Goal: Task Accomplishment & Management: Complete application form

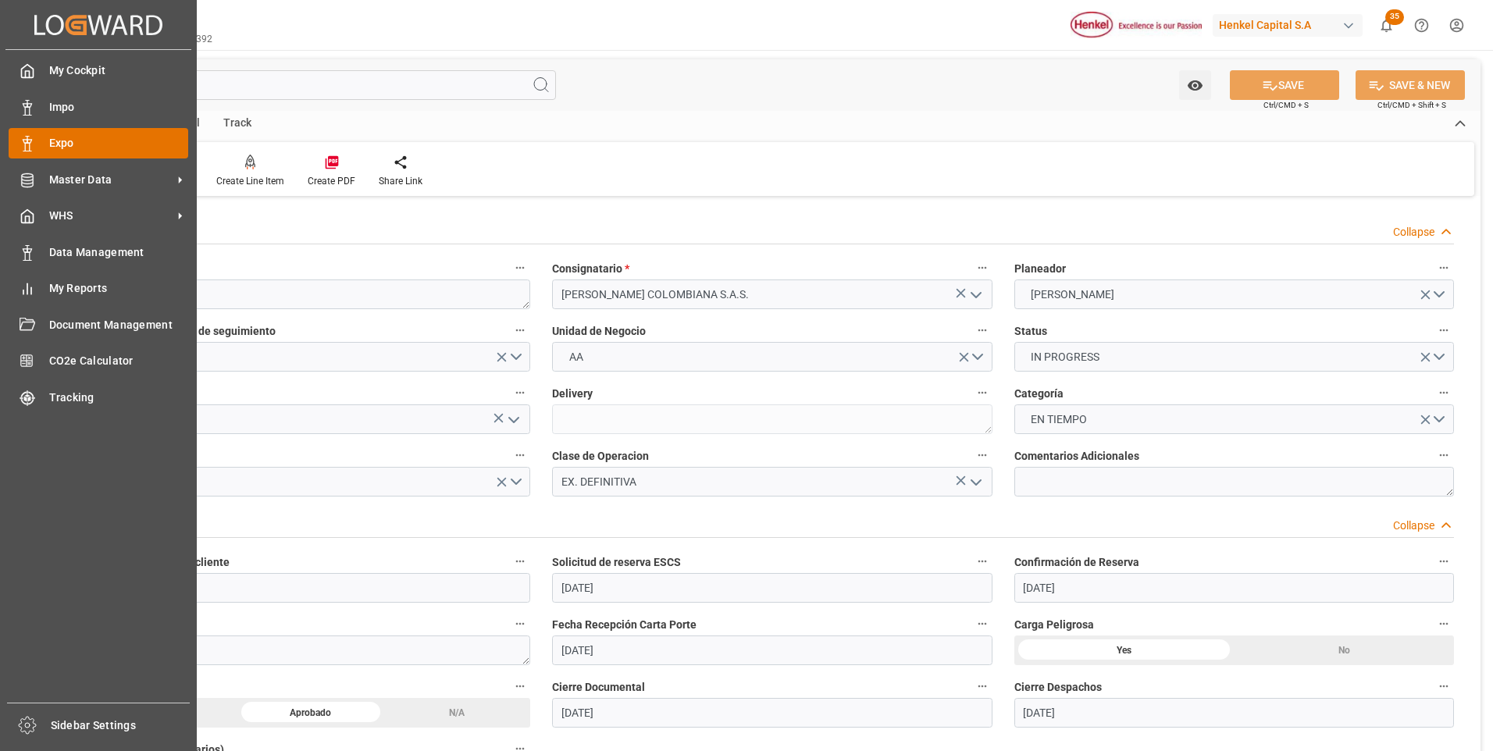
click at [40, 149] on div "Expo Expo" at bounding box center [99, 143] width 180 height 30
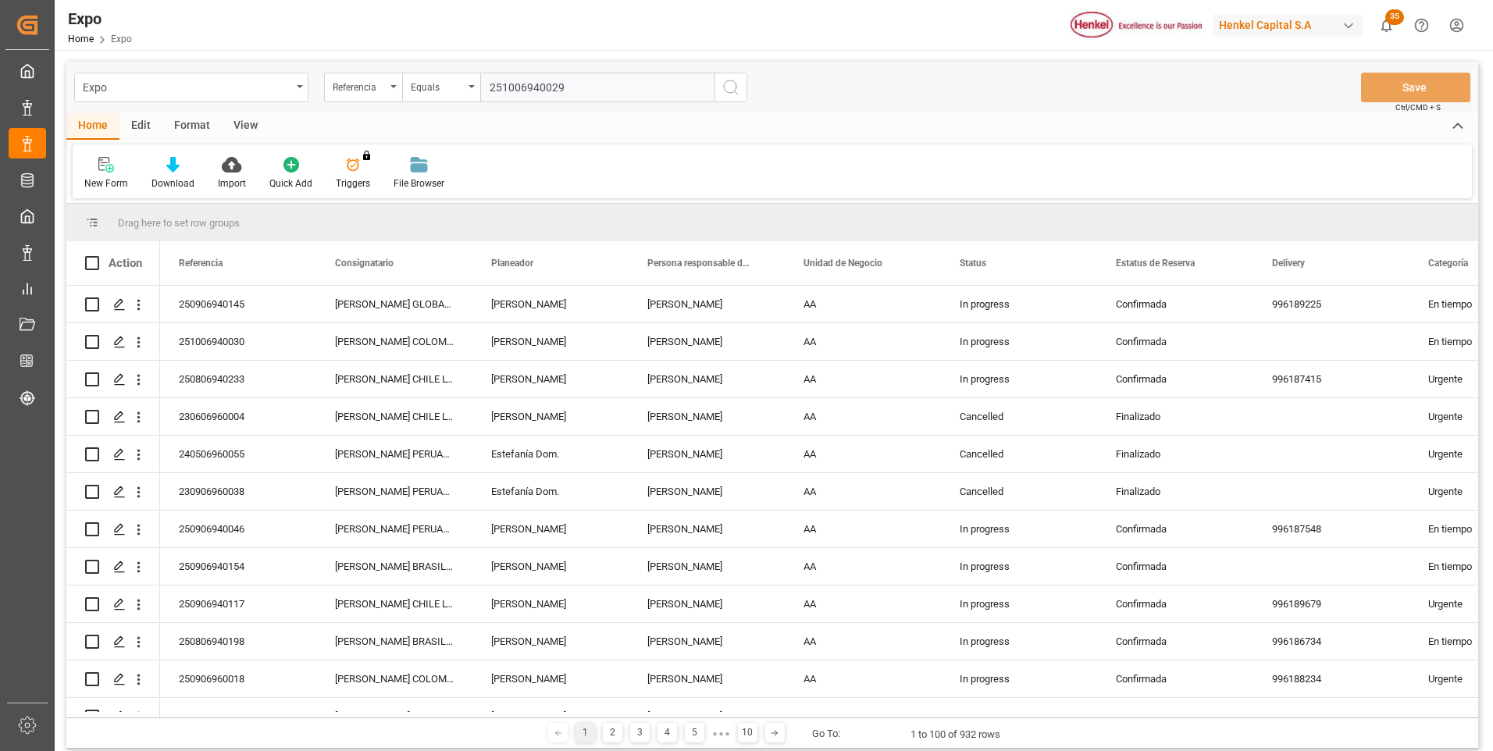
type input "251006940029"
click at [732, 88] on icon "search button" at bounding box center [730, 87] width 19 height 19
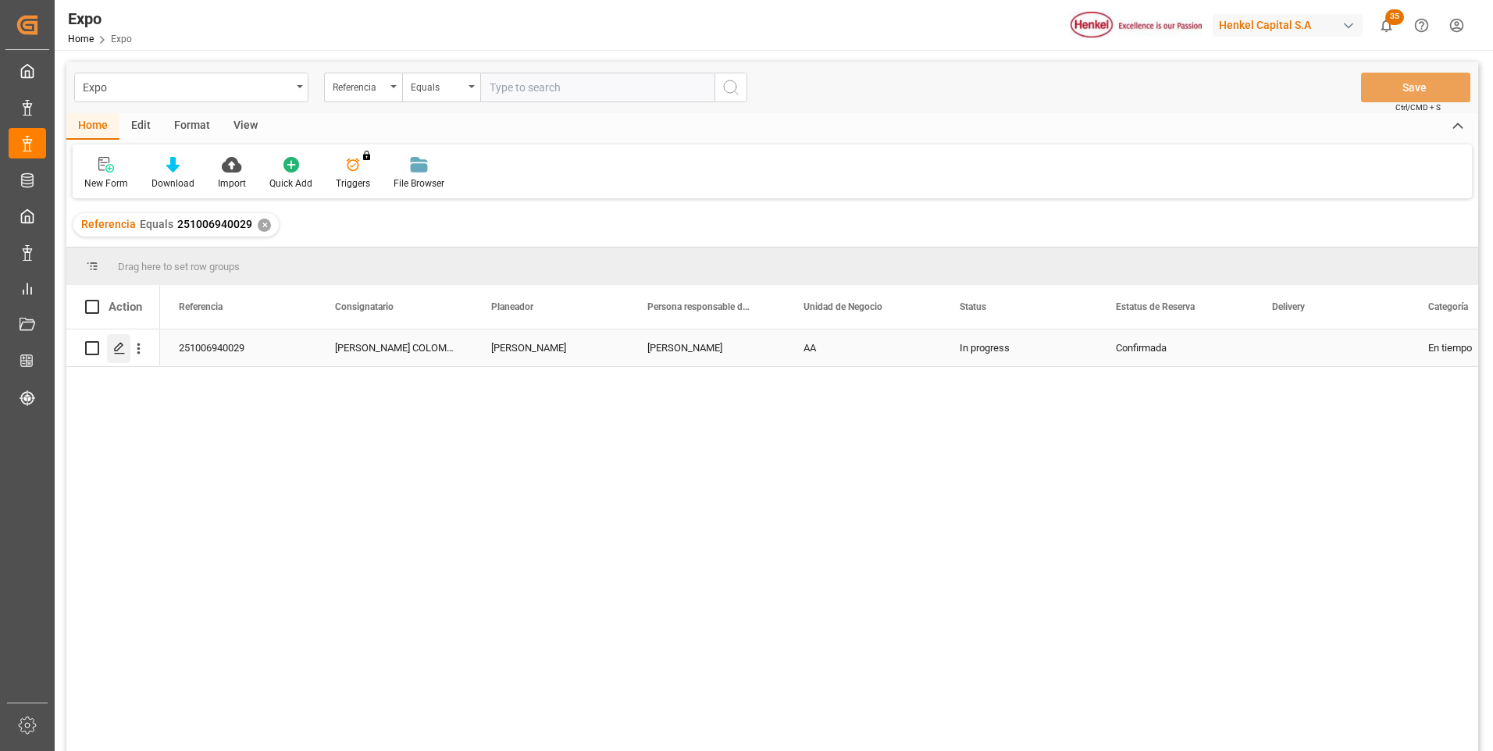
click at [118, 349] on icon "Press SPACE to select this row." at bounding box center [119, 348] width 12 height 12
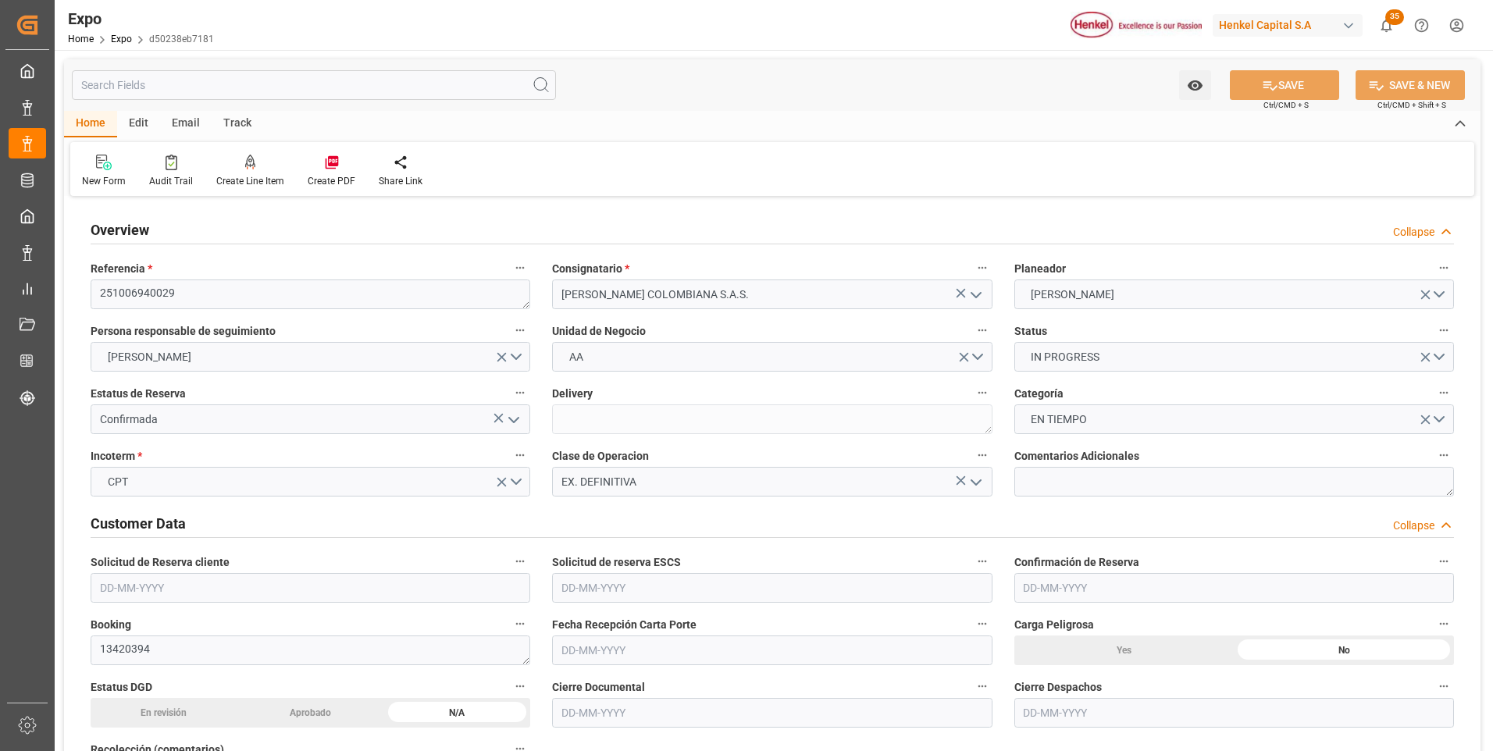
type input "9242704"
type input "MXZLO"
type input "COBUN"
type input "[DATE]"
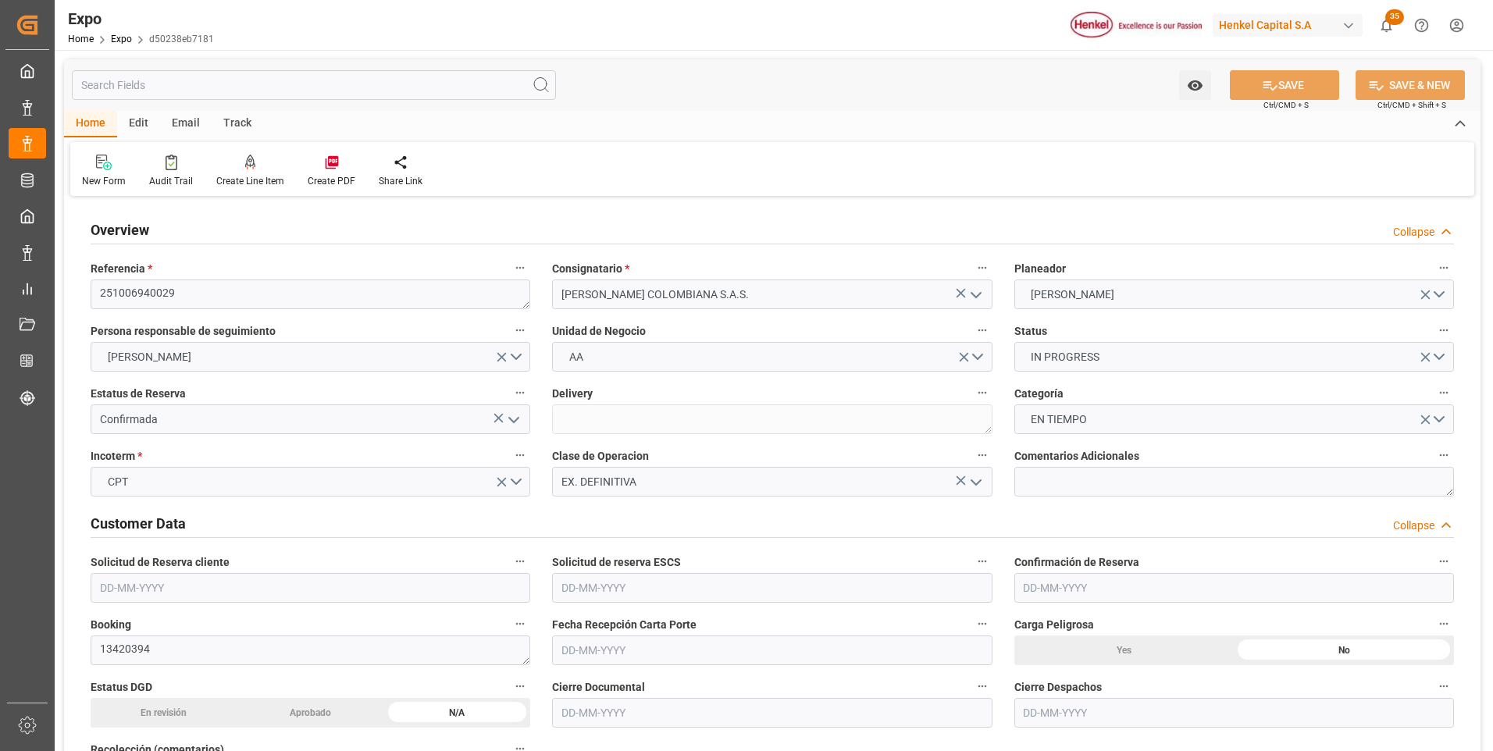
type input "[DATE]"
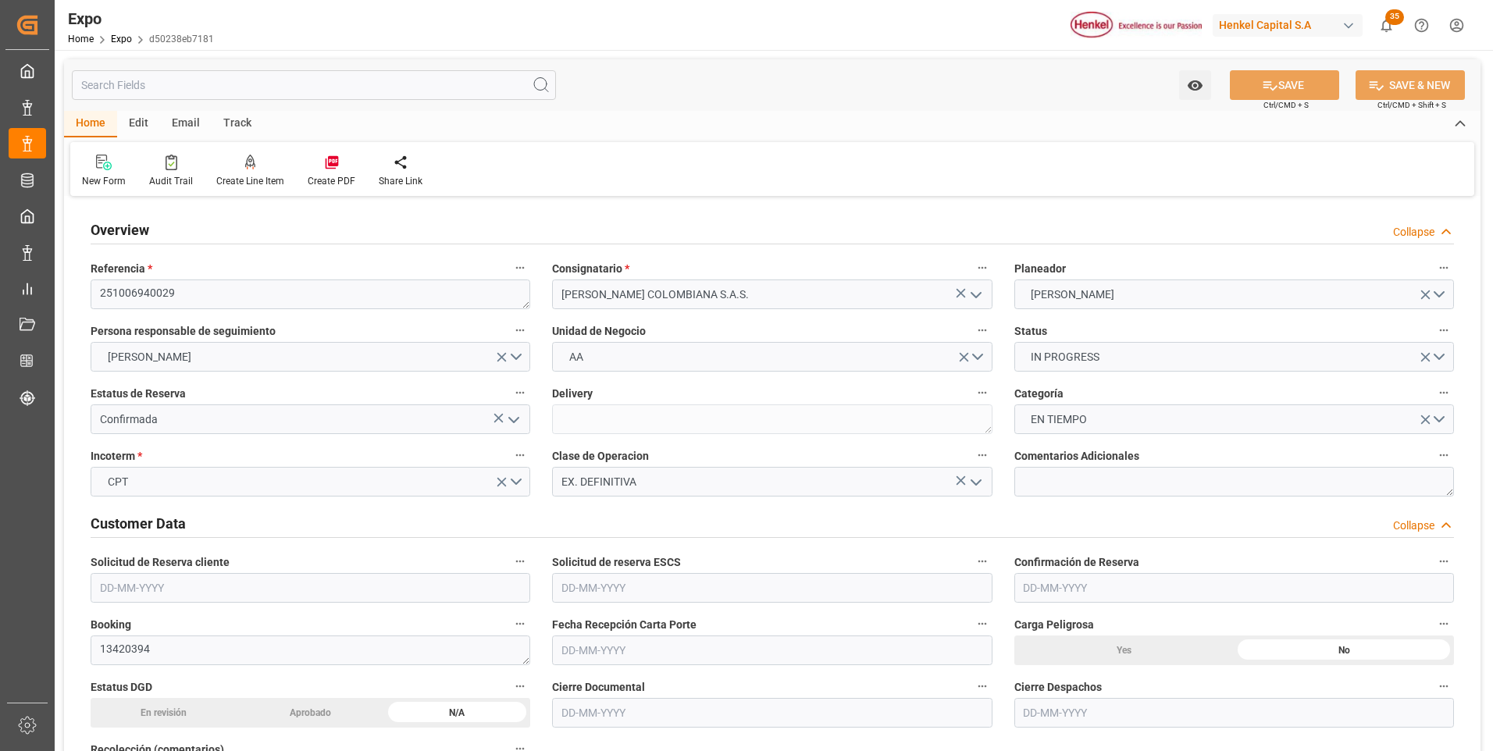
type input "[DATE]"
type input "[DATE] 00:00"
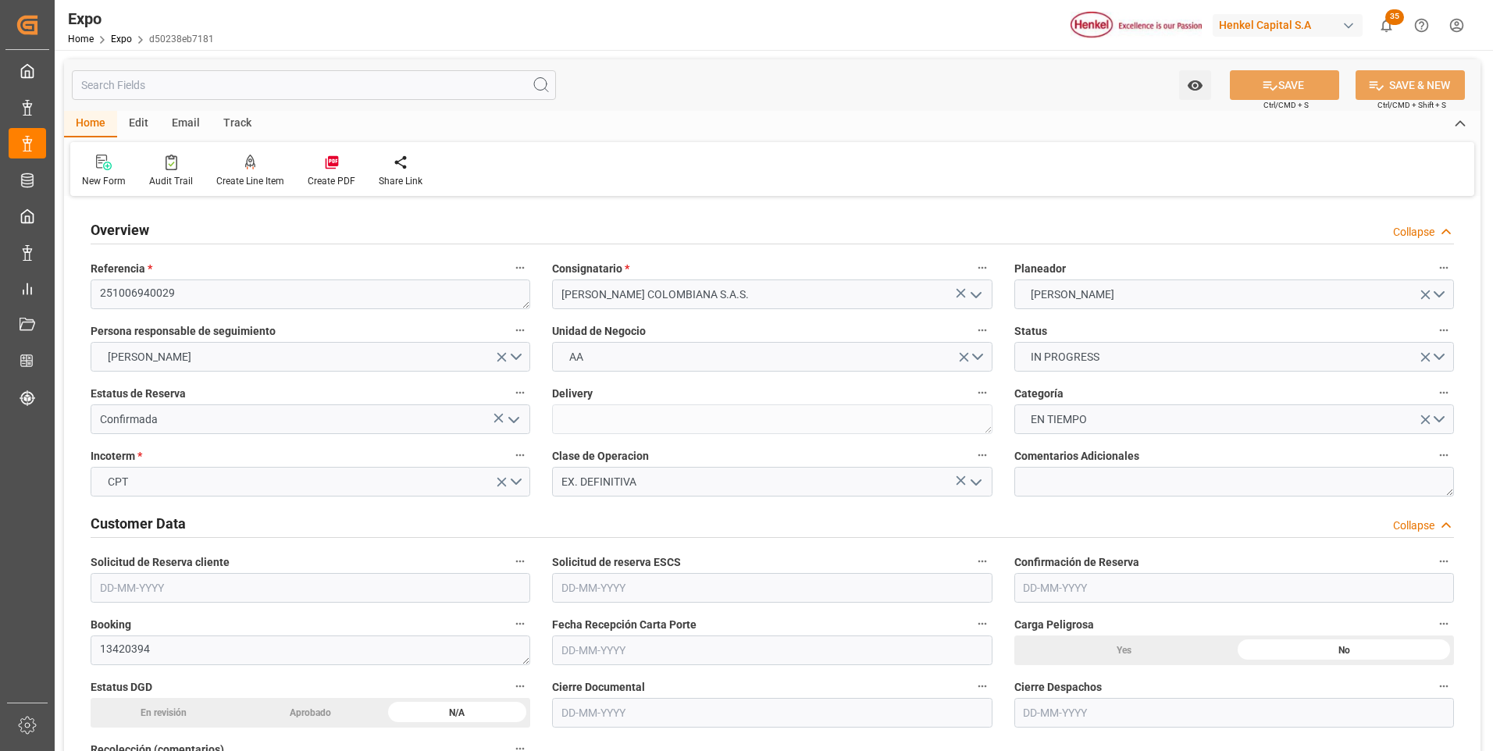
type input "[DATE] 07:04"
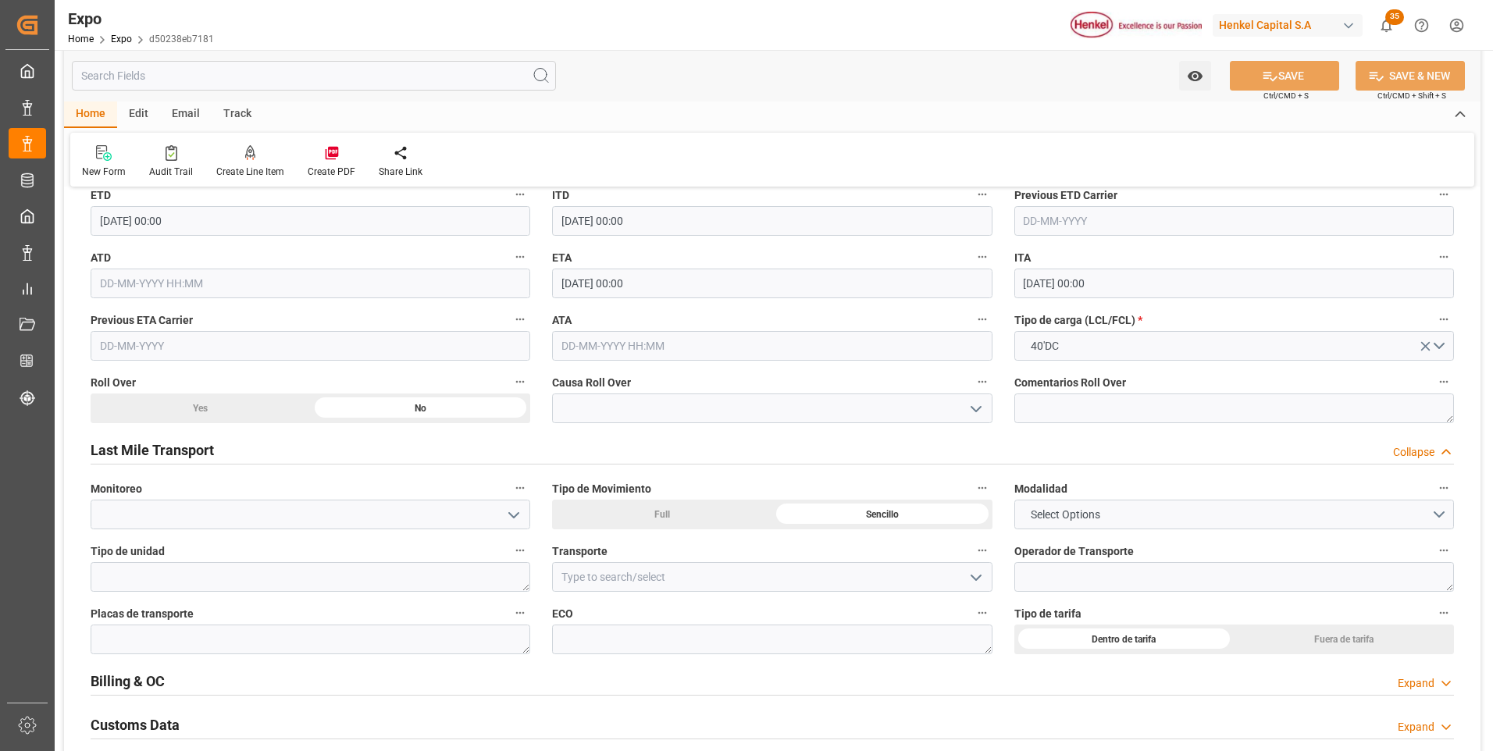
scroll to position [2342, 0]
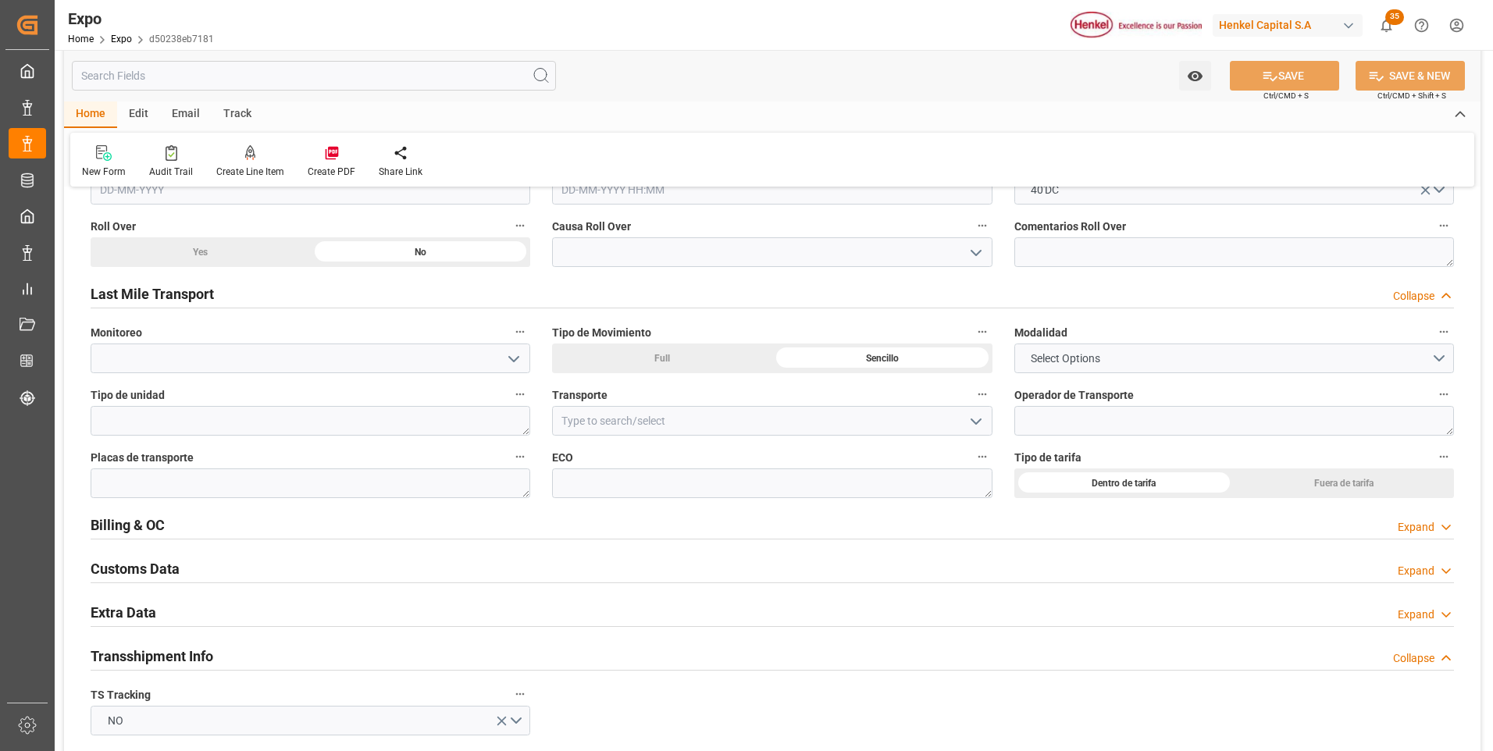
click at [1418, 612] on div "Expand" at bounding box center [1416, 615] width 37 height 16
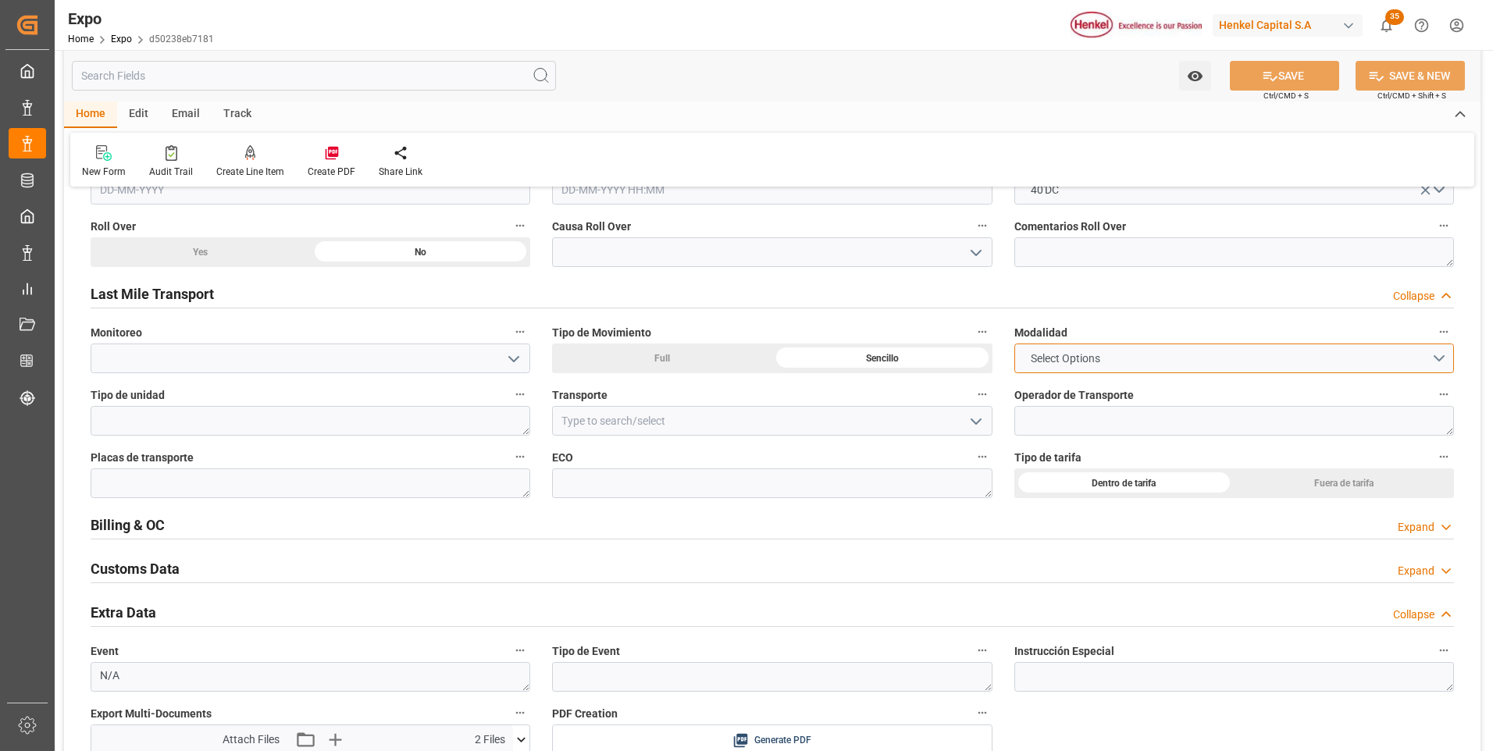
click at [1092, 366] on span "Select Options" at bounding box center [1065, 359] width 85 height 16
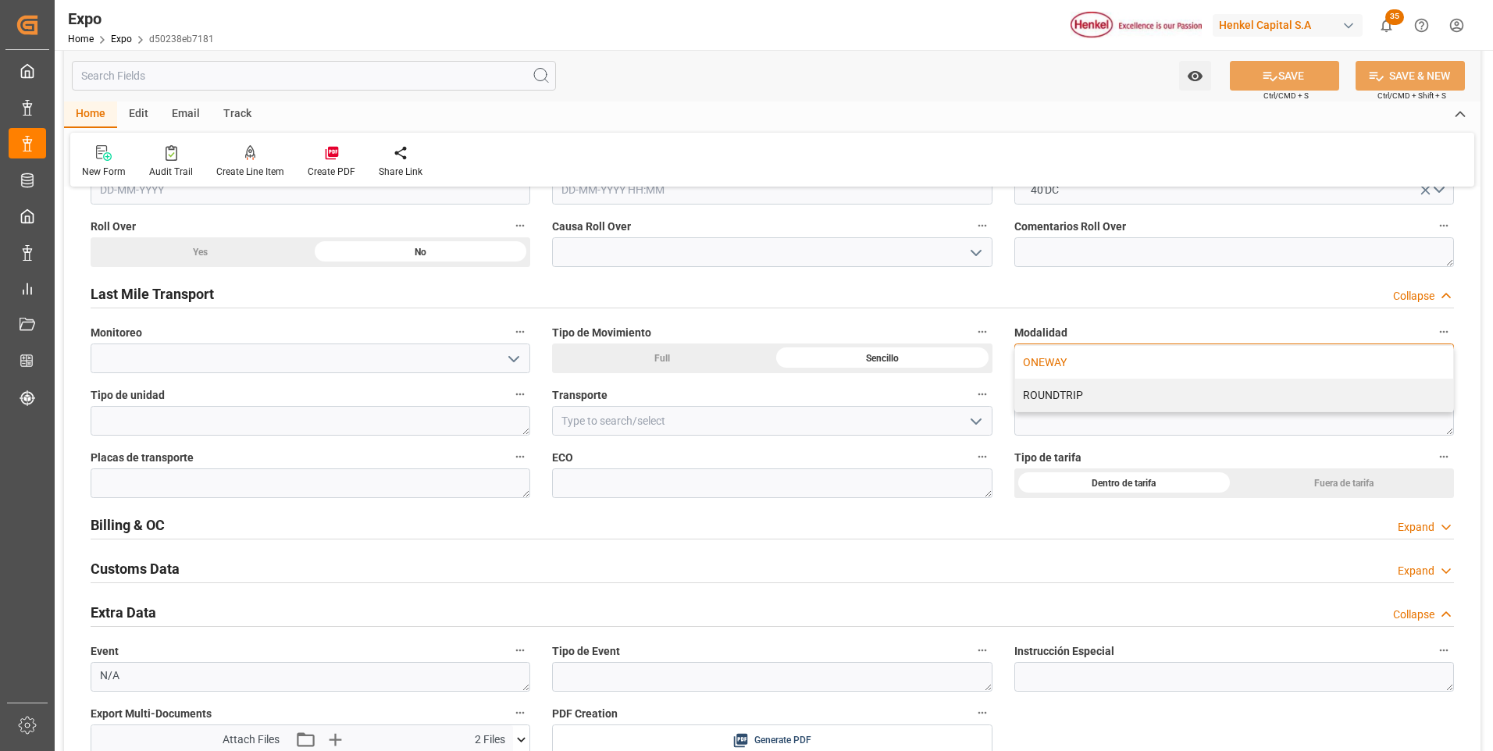
click at [1082, 364] on div "ONEWAY" at bounding box center [1234, 362] width 438 height 33
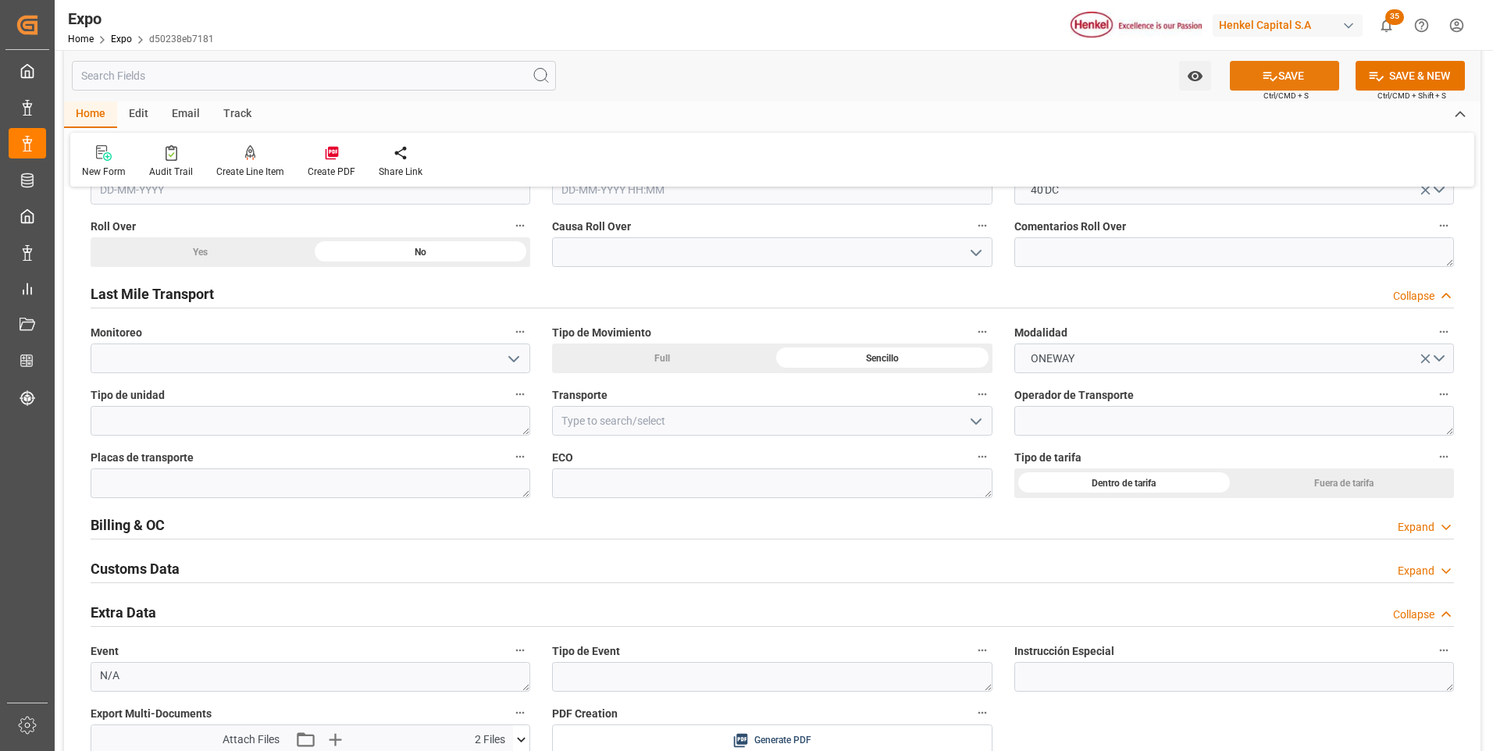
click at [1277, 74] on button "SAVE" at bounding box center [1284, 76] width 109 height 30
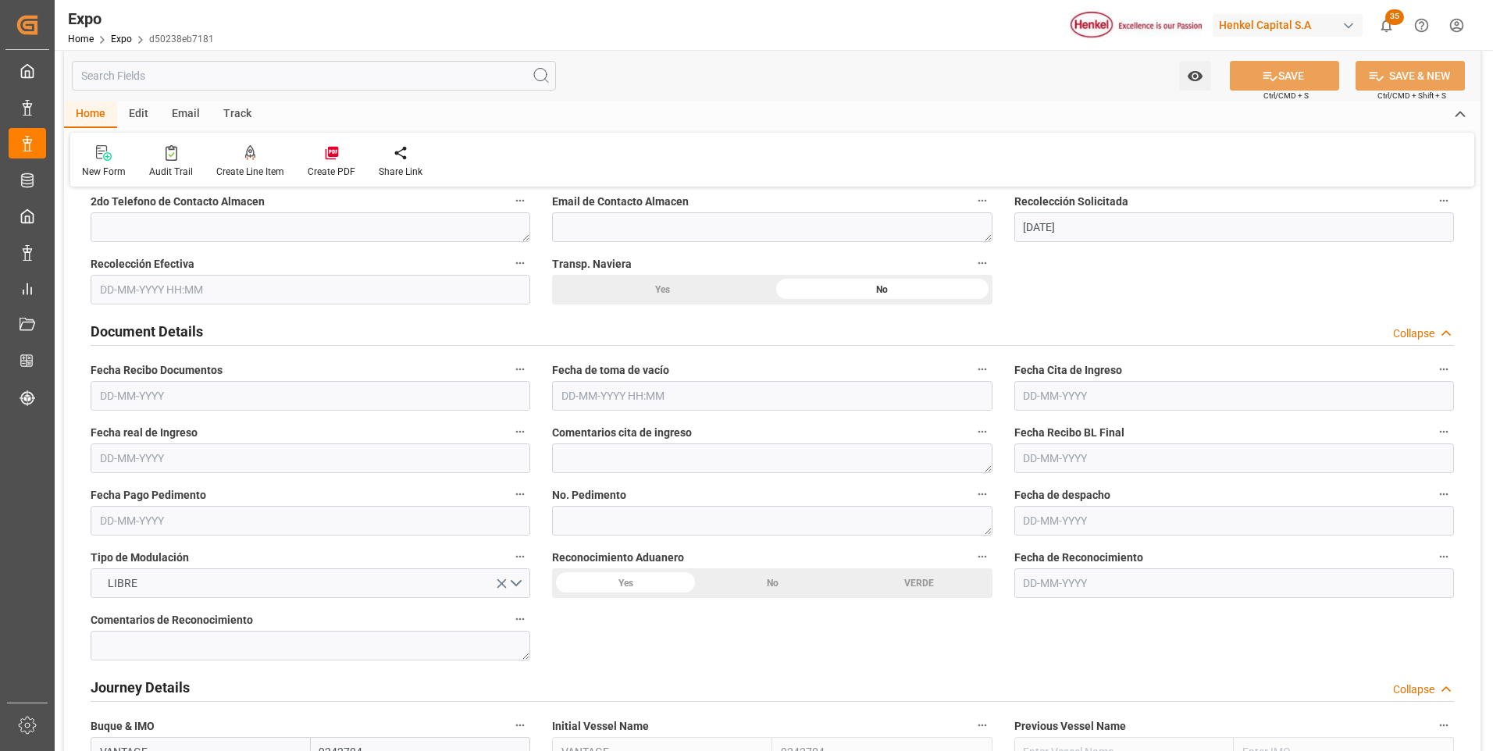
scroll to position [1093, 0]
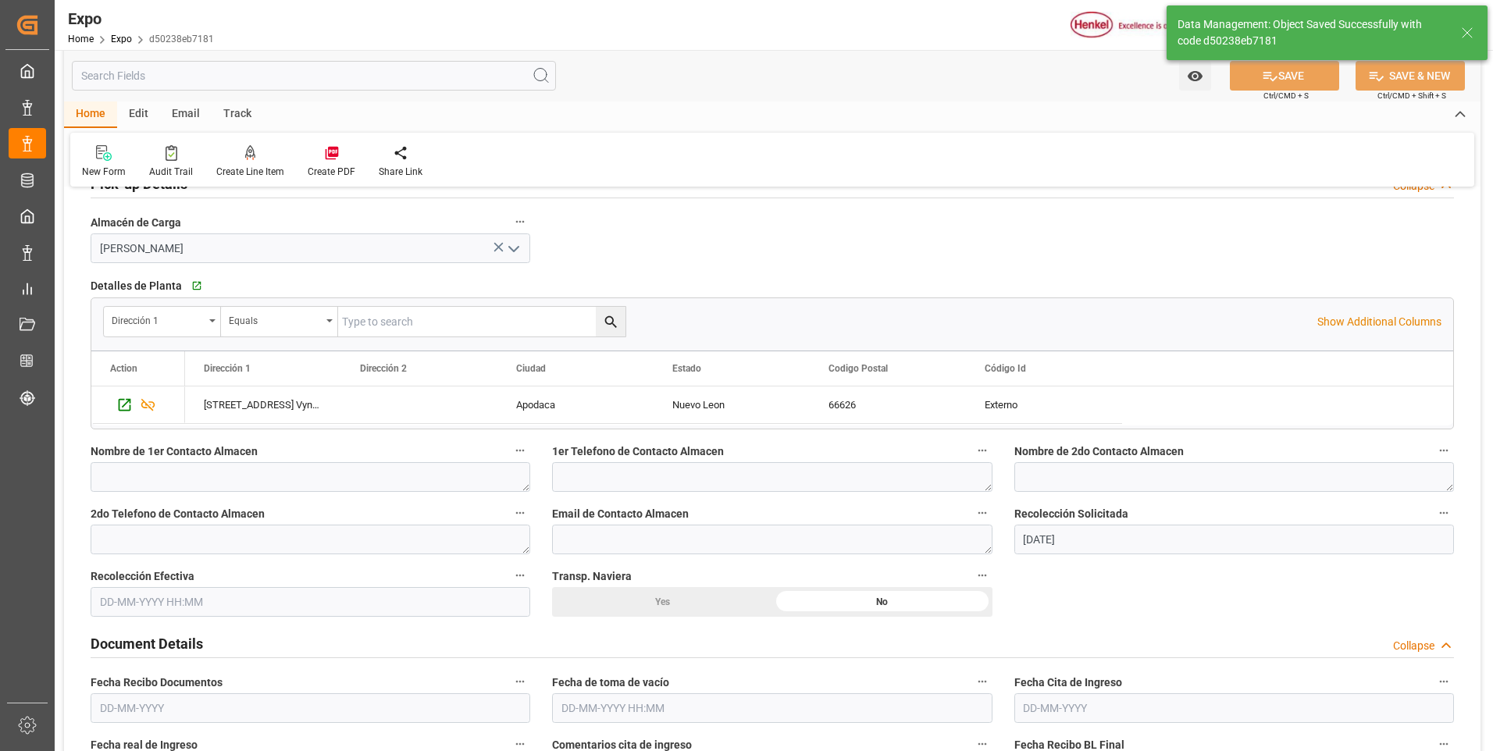
type textarea "[PERSON_NAME]"
type input "[DATE] 16:22"
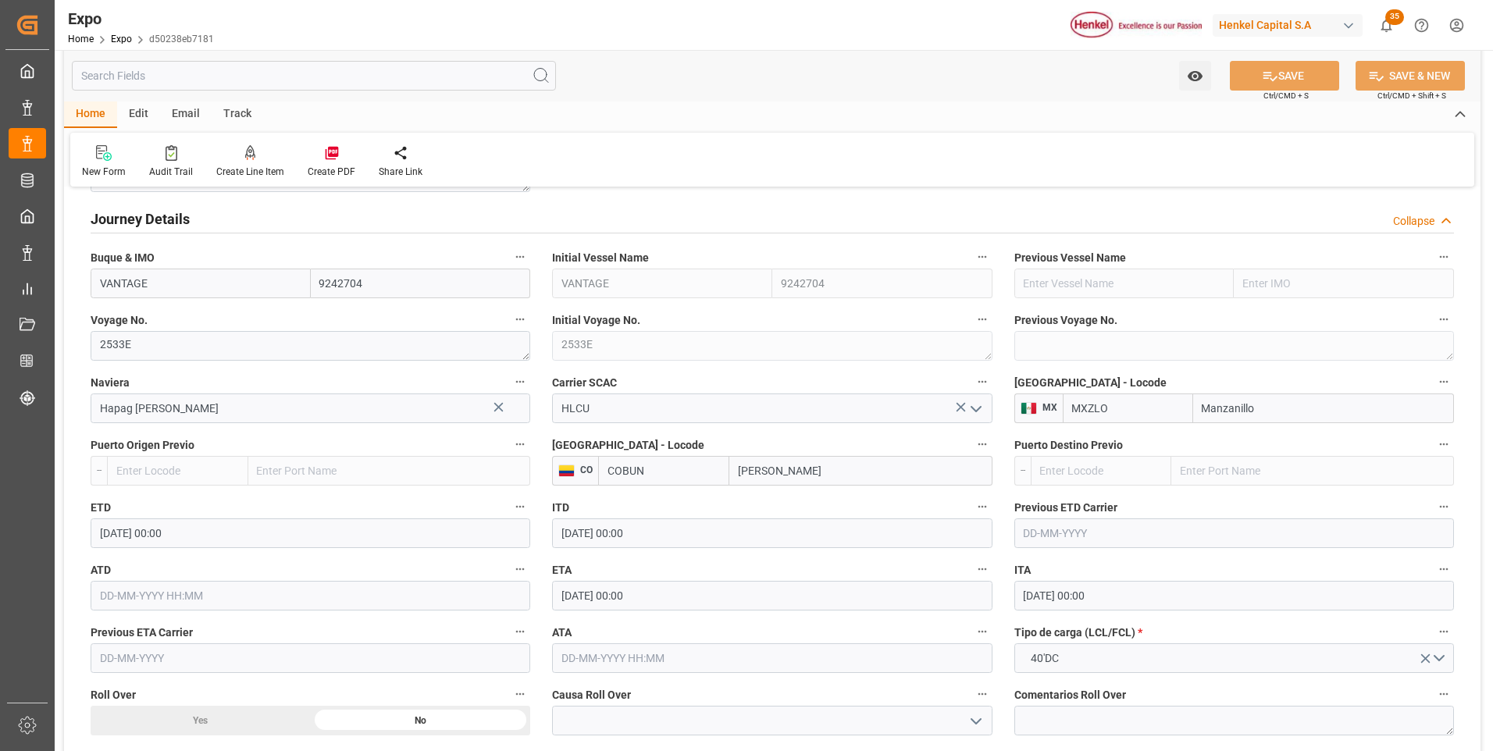
scroll to position [2264, 0]
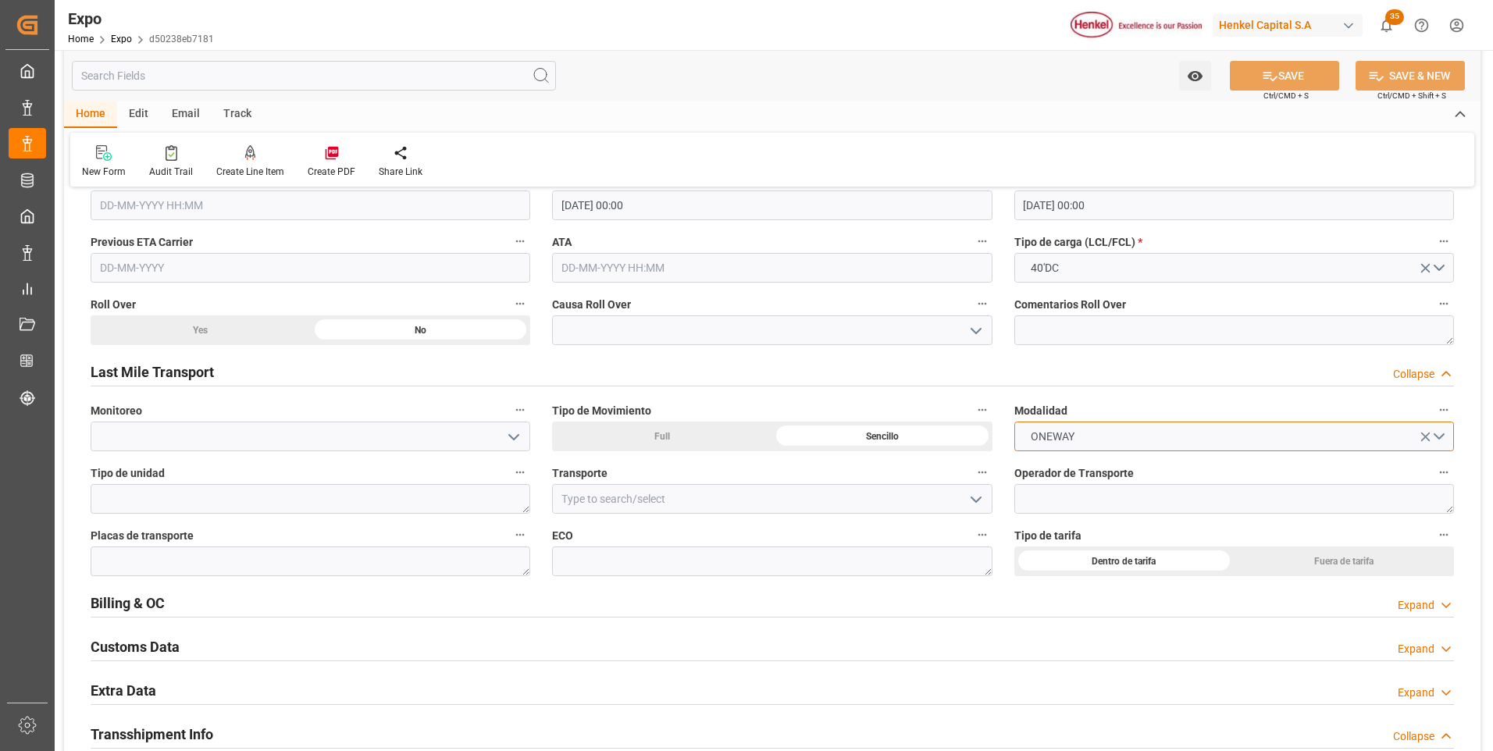
click at [1271, 440] on button "ONEWAY" at bounding box center [1234, 437] width 440 height 30
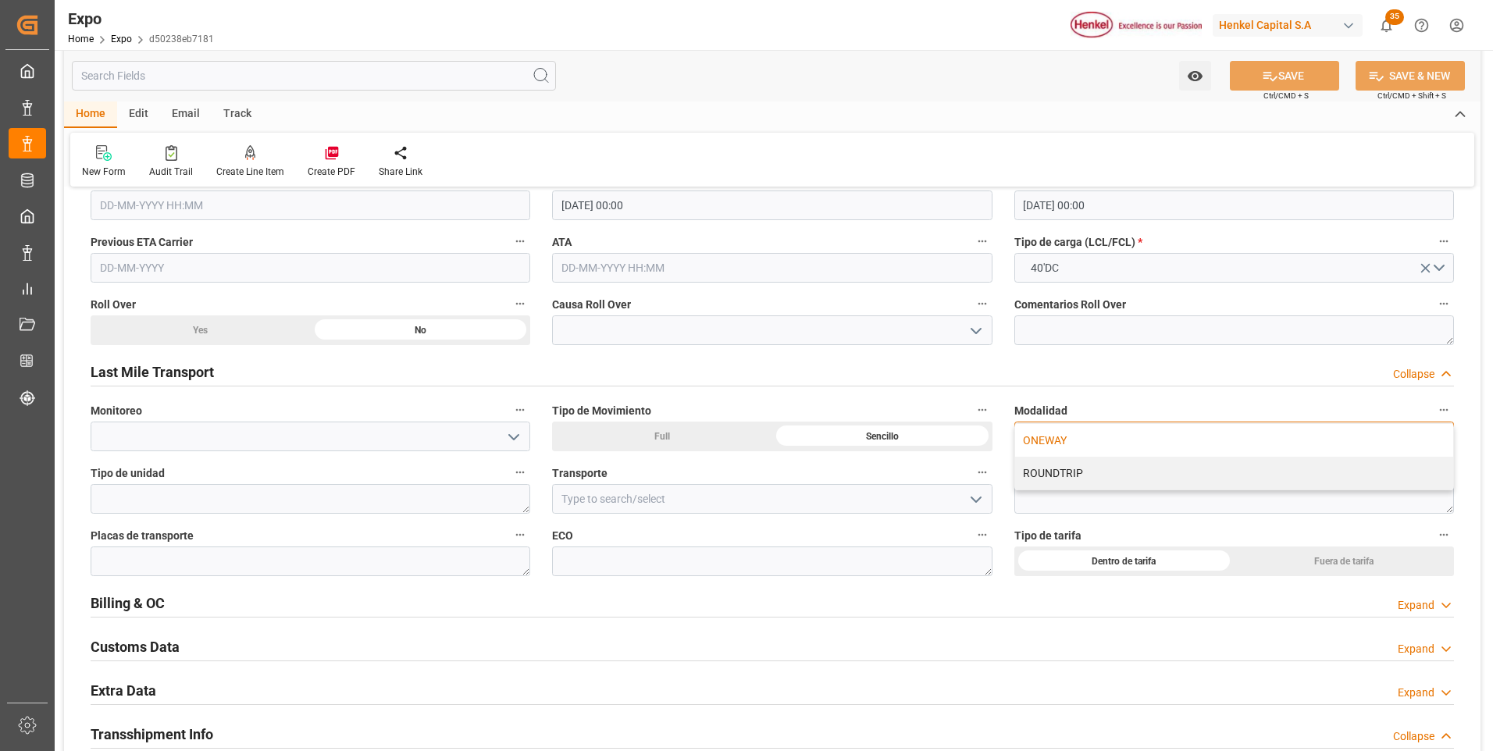
click at [1105, 469] on div "ROUNDTRIP" at bounding box center [1234, 473] width 438 height 33
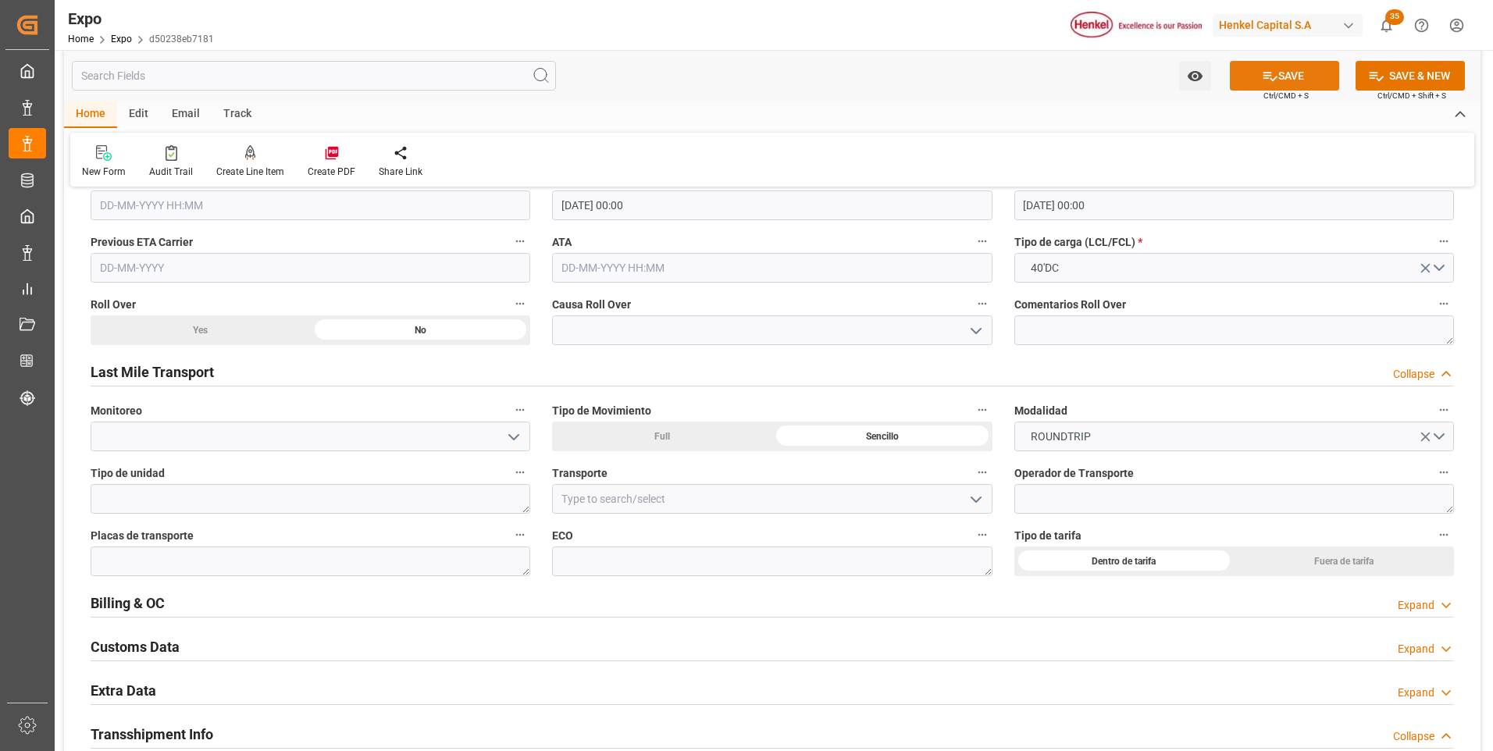
click at [1278, 79] on button "SAVE" at bounding box center [1284, 76] width 109 height 30
click at [602, 502] on input at bounding box center [772, 499] width 440 height 30
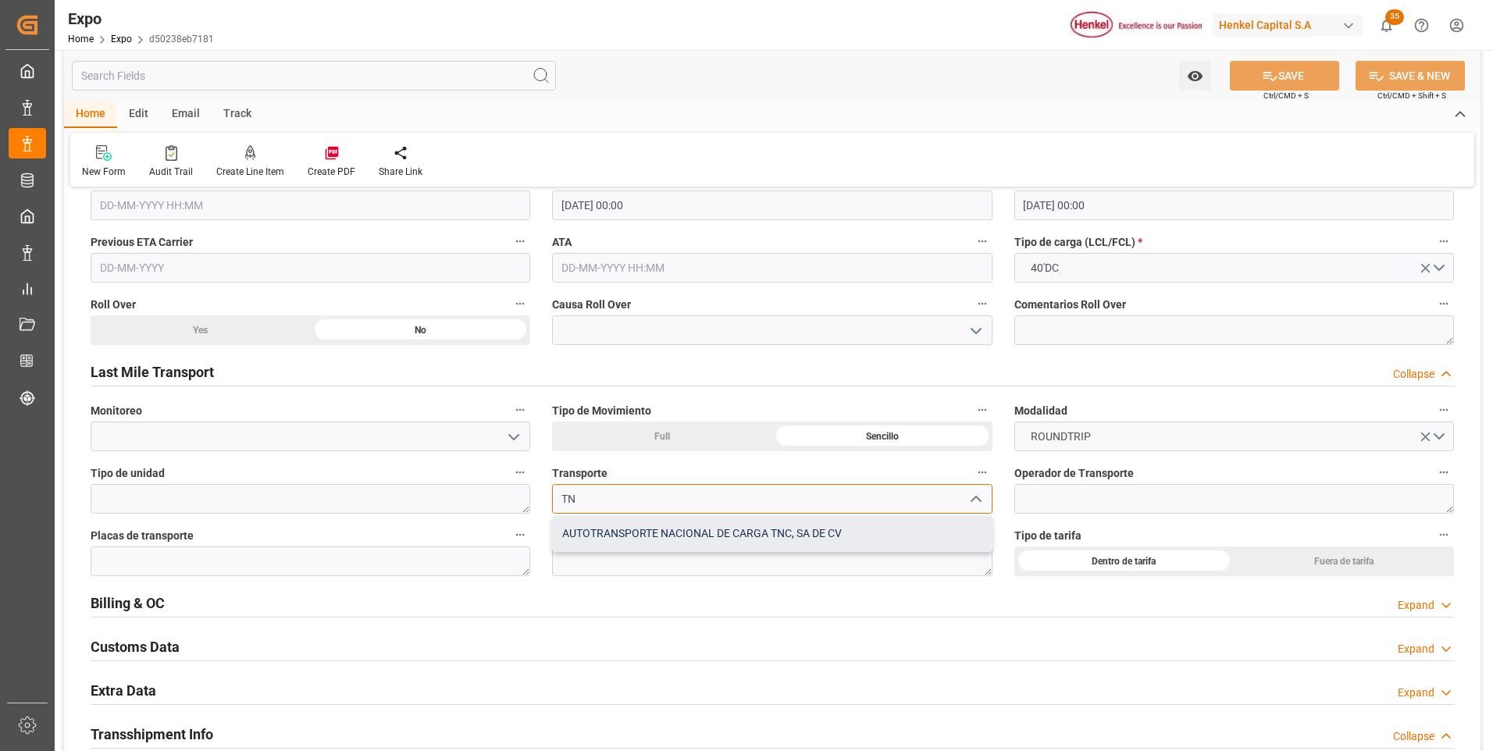
click at [635, 533] on div "AUTOTRANSPORTE NACIONAL DE CARGA TNC, SA DE CV" at bounding box center [772, 533] width 438 height 35
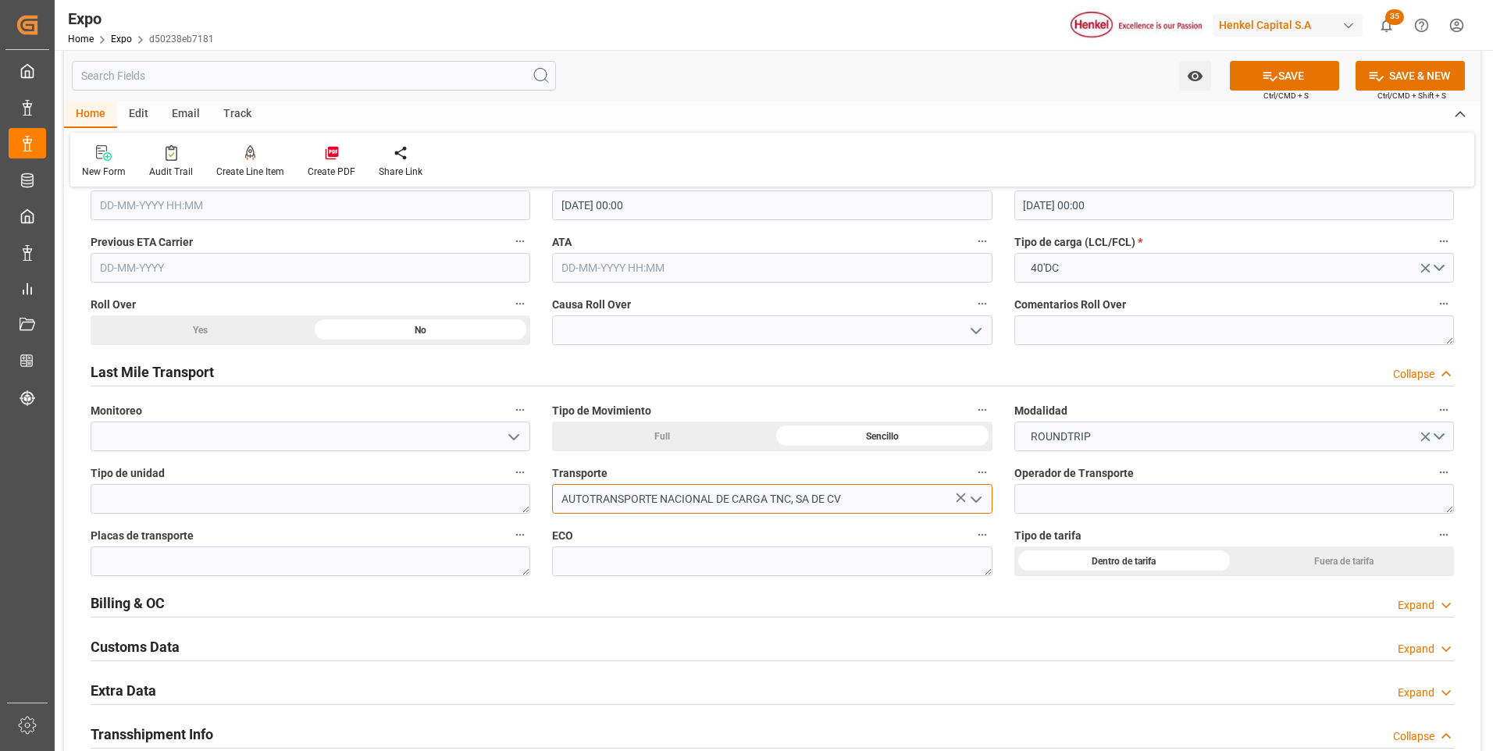
type input "AUTOTRANSPORTE NACIONAL DE CARGA TNC, SA DE CV"
click at [1243, 82] on button "SAVE" at bounding box center [1284, 76] width 109 height 30
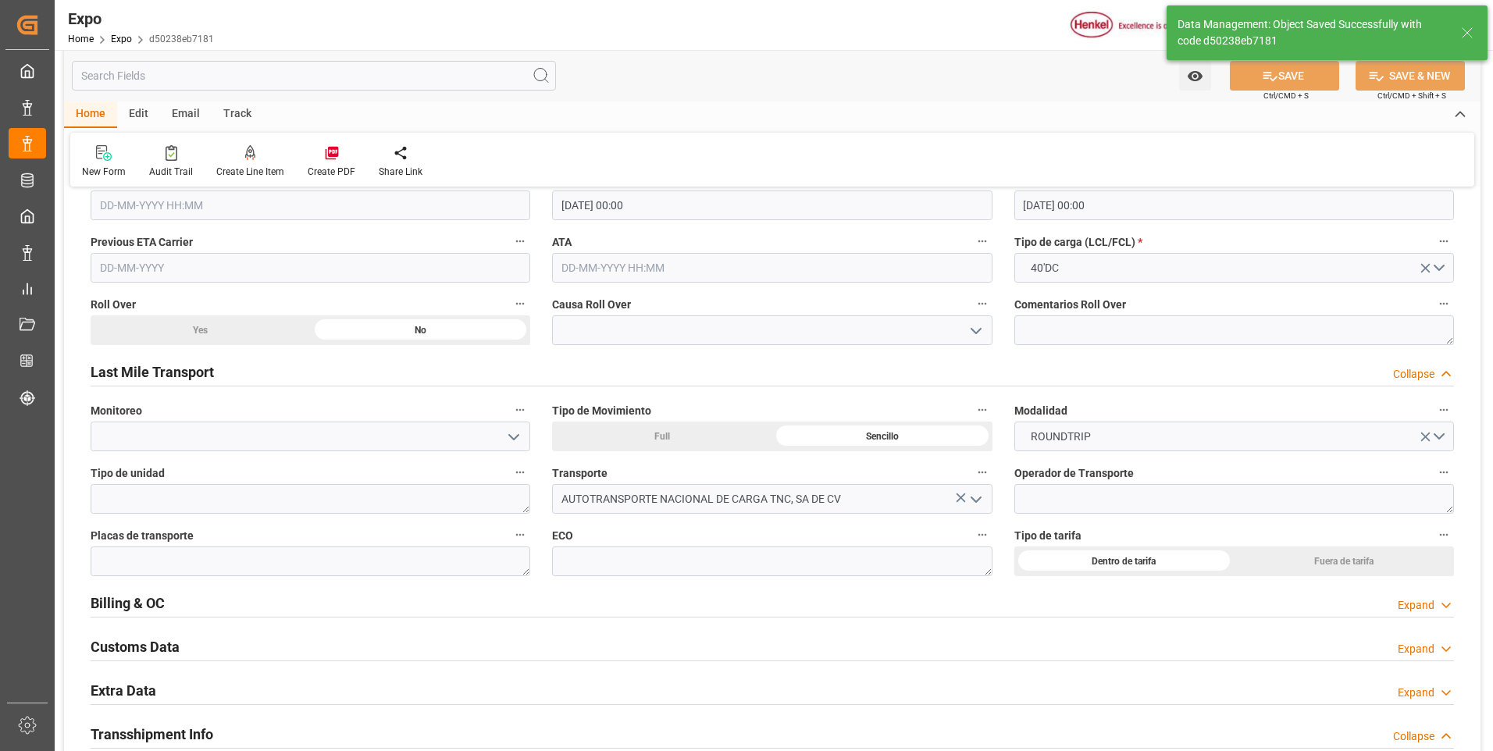
type input "[DATE] 16:23"
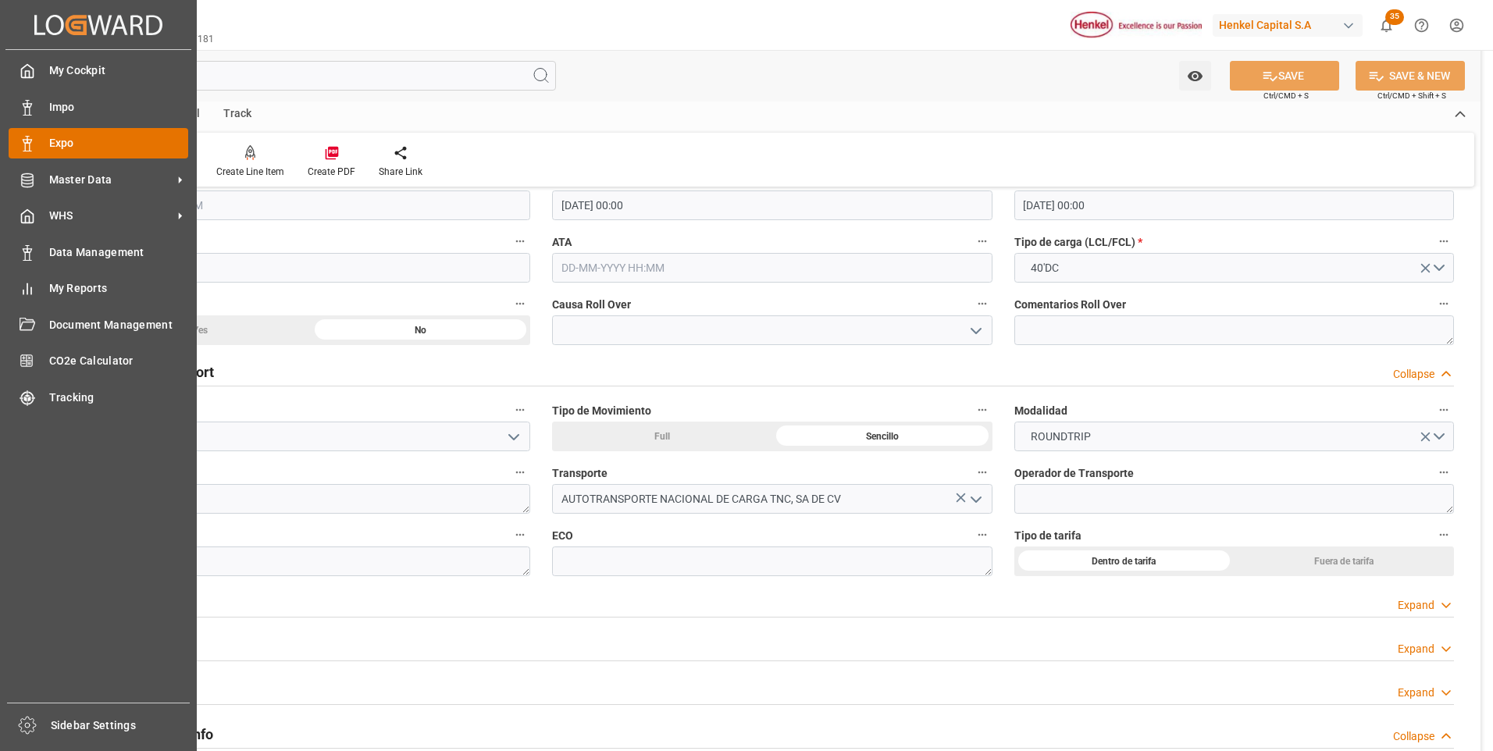
click at [36, 142] on div "Expo Expo" at bounding box center [99, 143] width 180 height 30
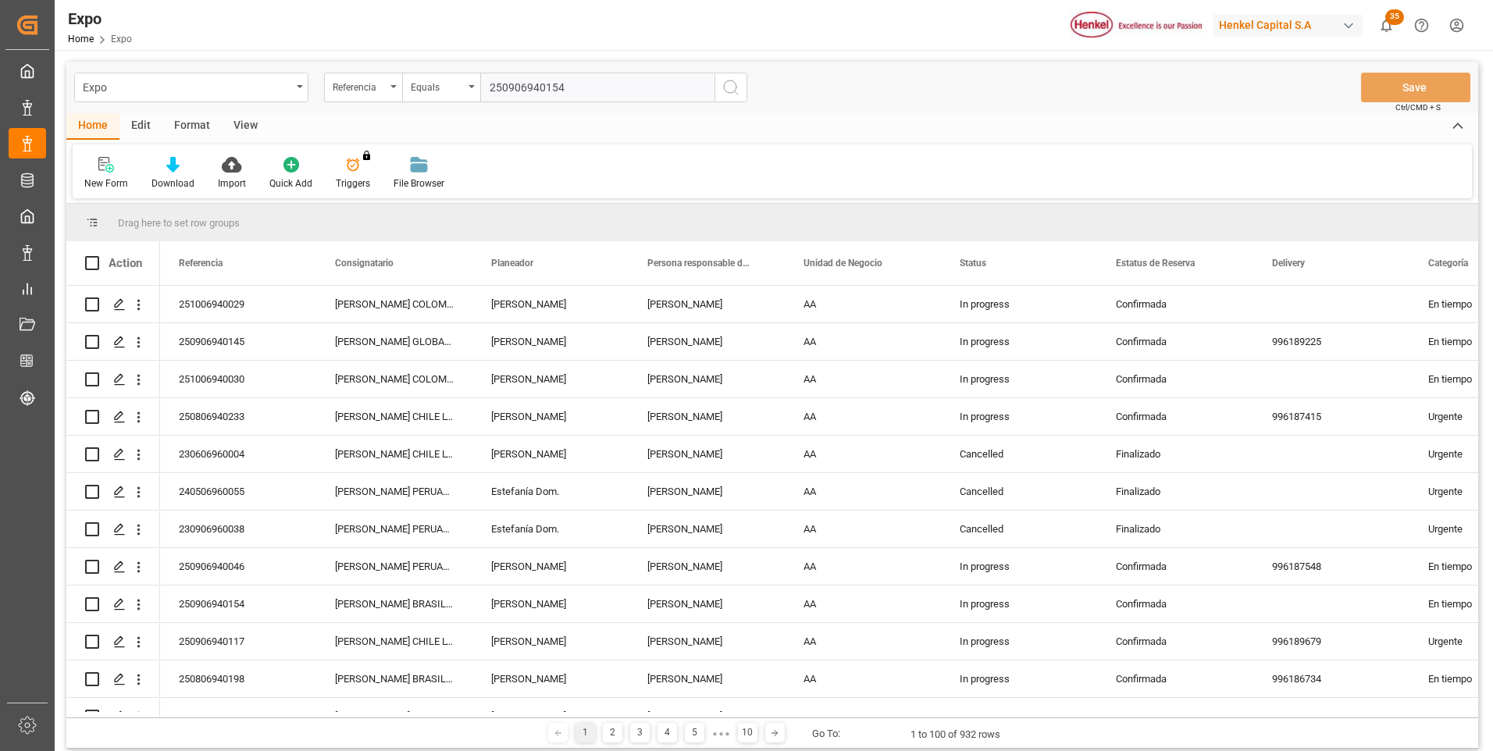
type input "250906940154"
click at [733, 90] on icon "search button" at bounding box center [730, 87] width 19 height 19
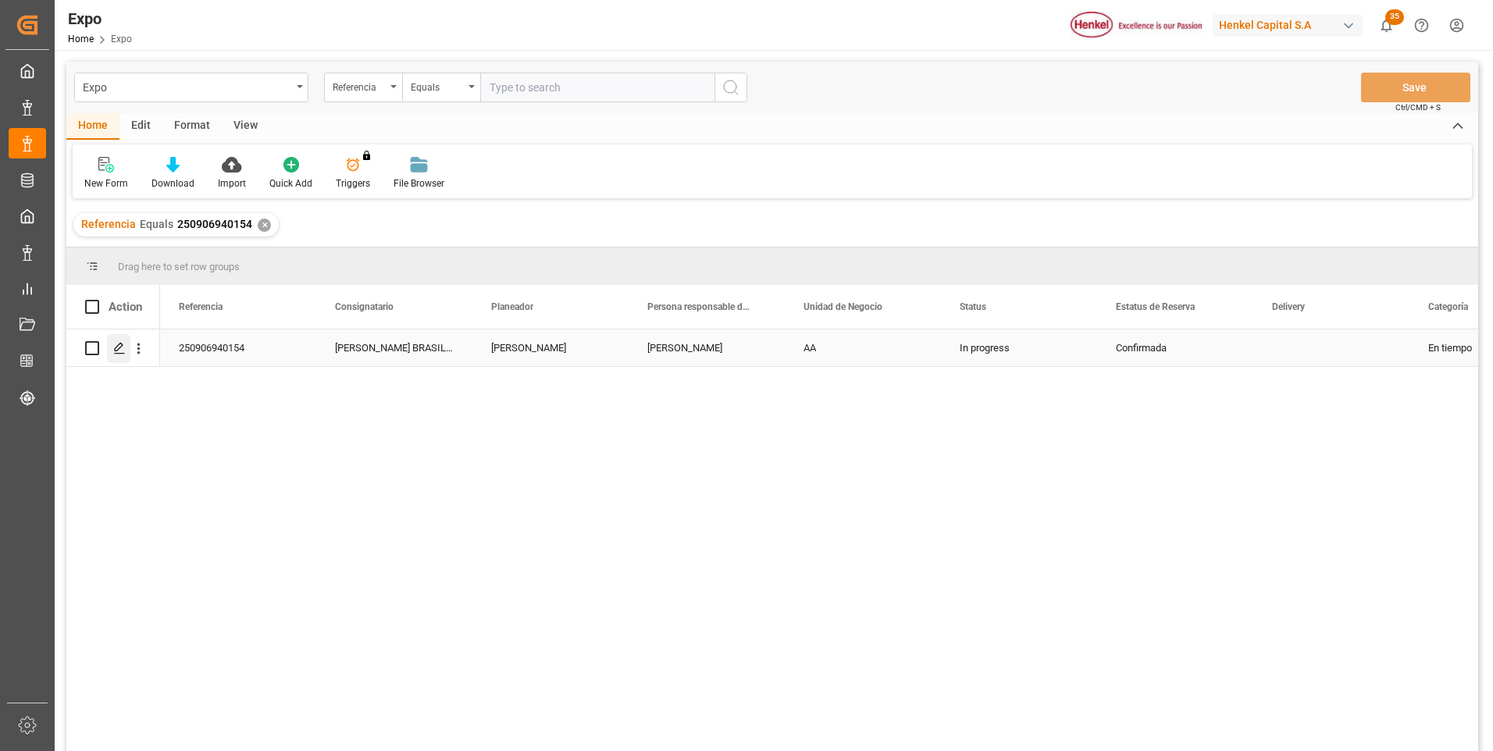
click at [117, 352] on icon "Press SPACE to select this row." at bounding box center [119, 348] width 12 height 12
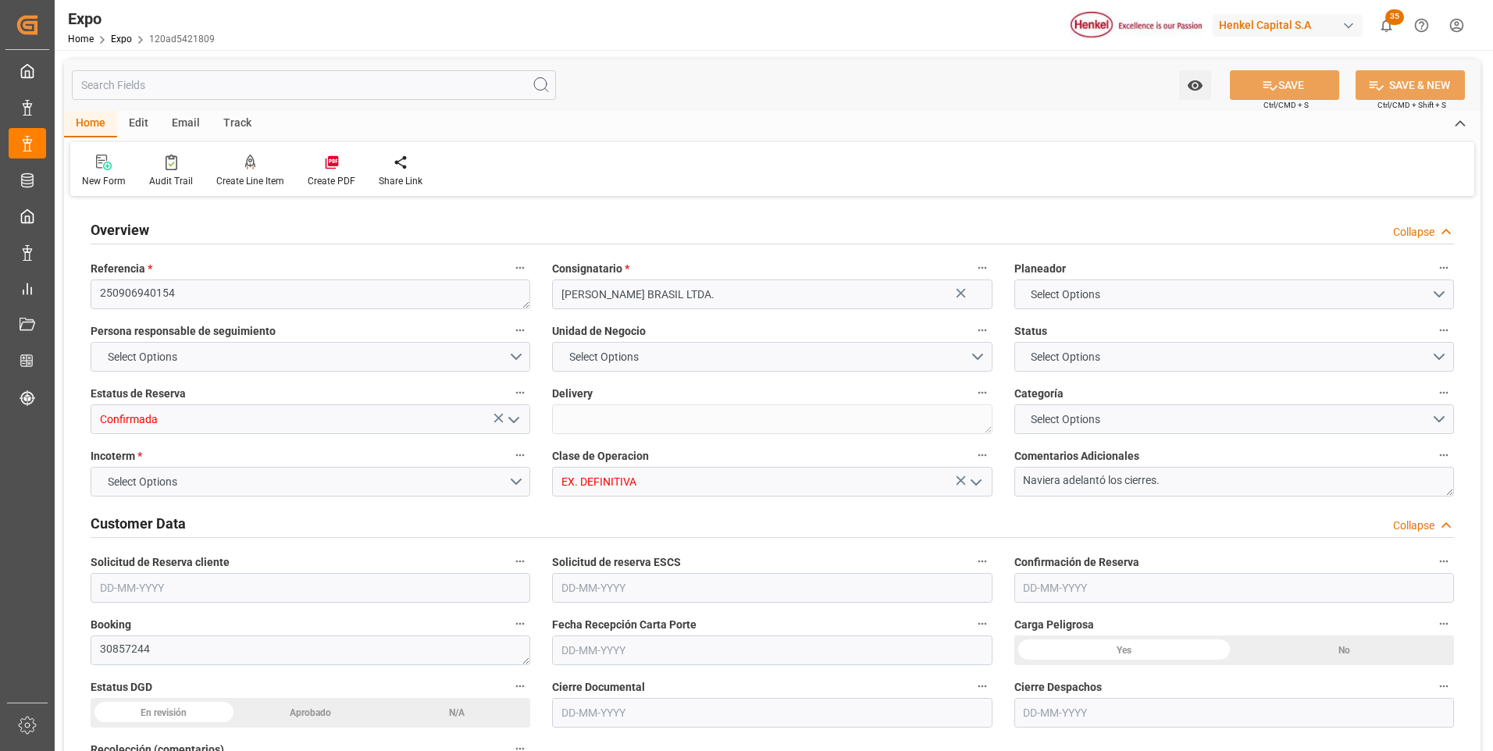
type input "9719874"
type input "9407160"
type input "MXATM"
type input "BRSSZ"
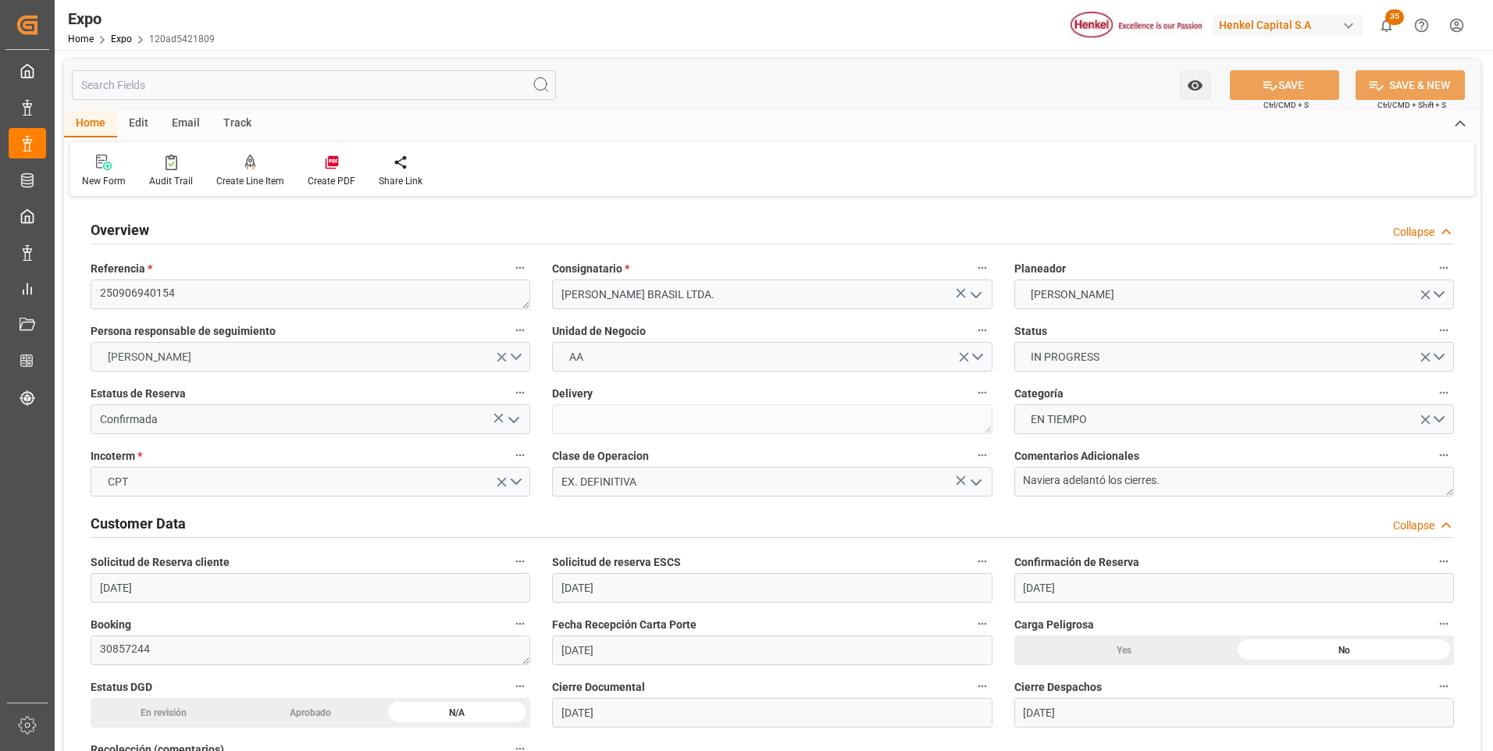
type input "[DATE]"
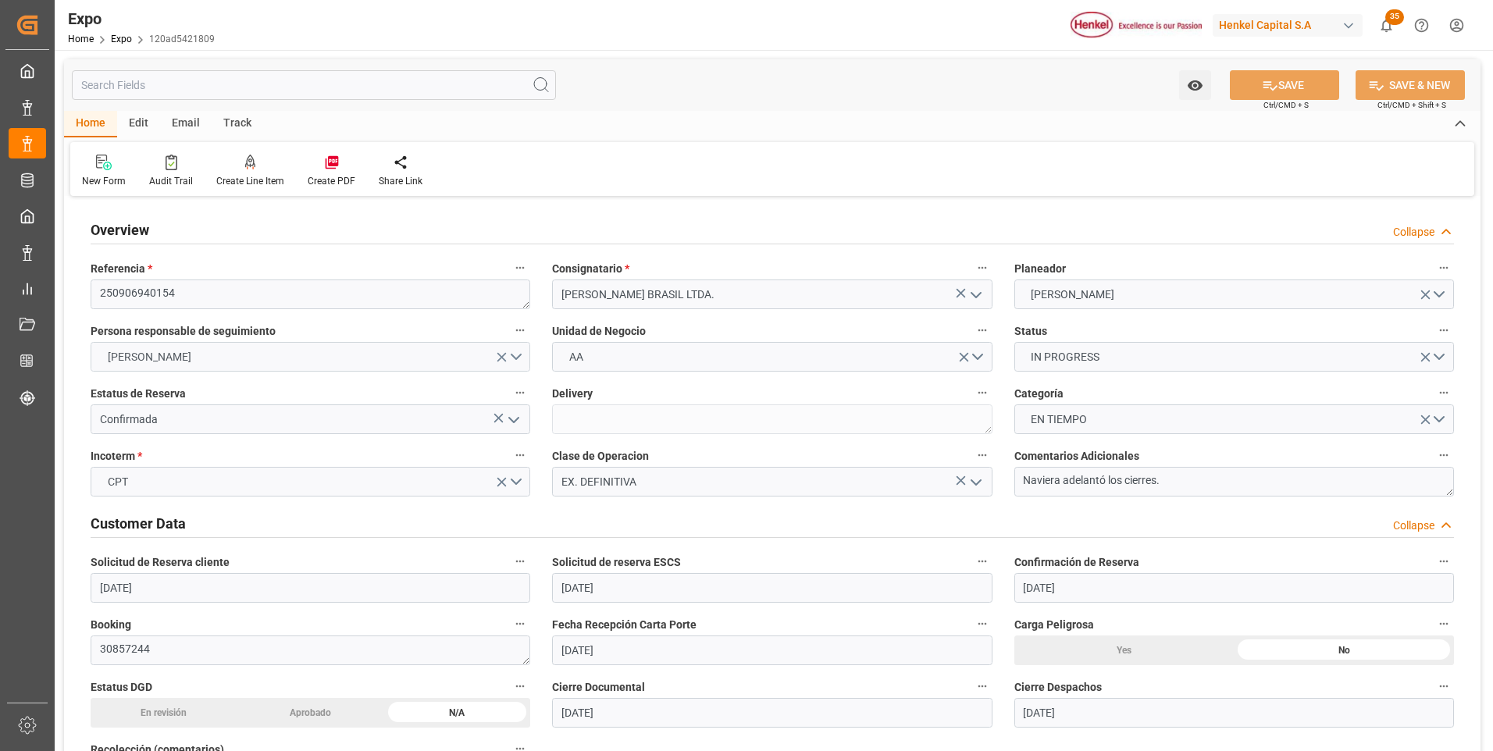
type input "[DATE]"
type input "[DATE] 00:00"
type input "[DATE] 16:00"
type input "[DATE] 00:00"
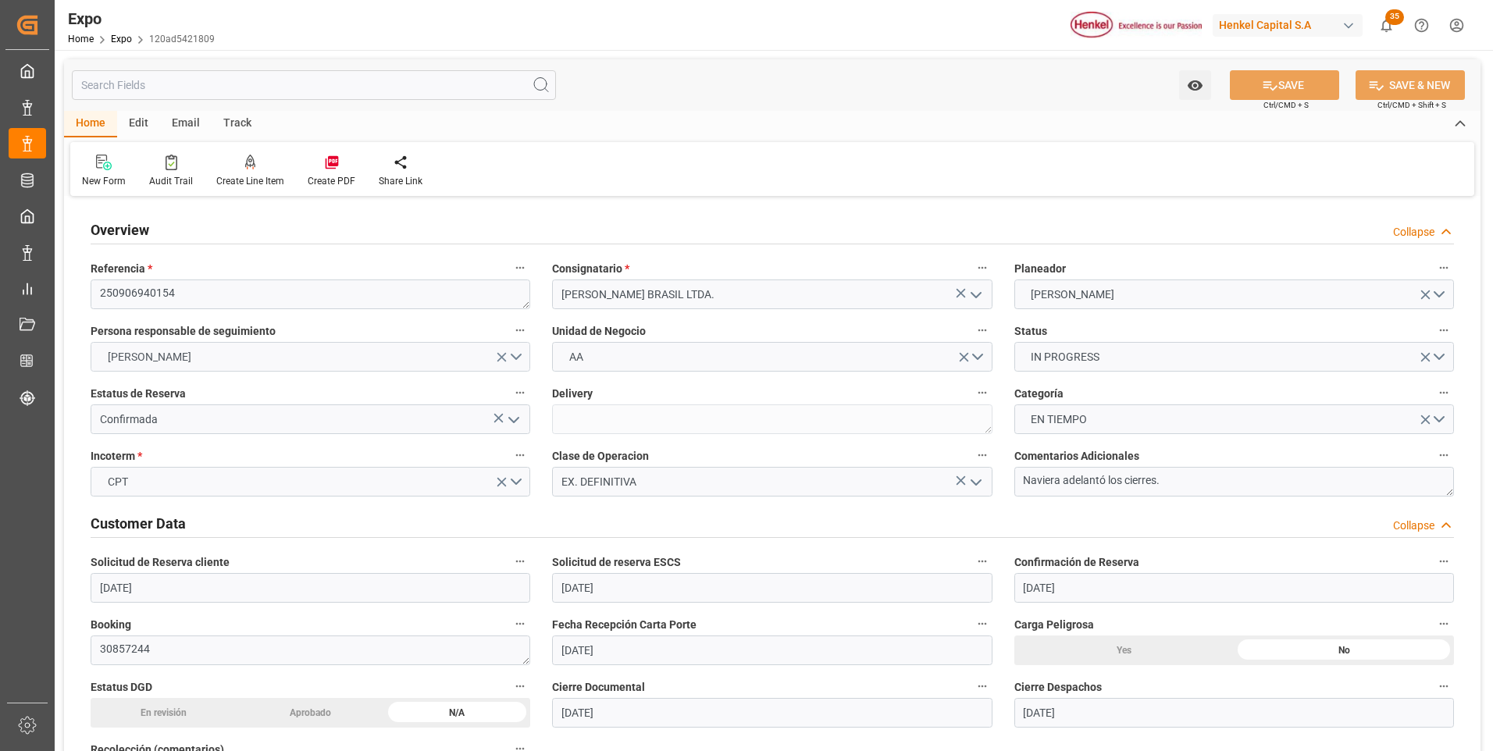
type input "[DATE] 19:00"
type input "[DATE] 00:00"
type input "[DATE] 07:07"
type input "[DATE] 16:00"
type input "[DATE] 19:00"
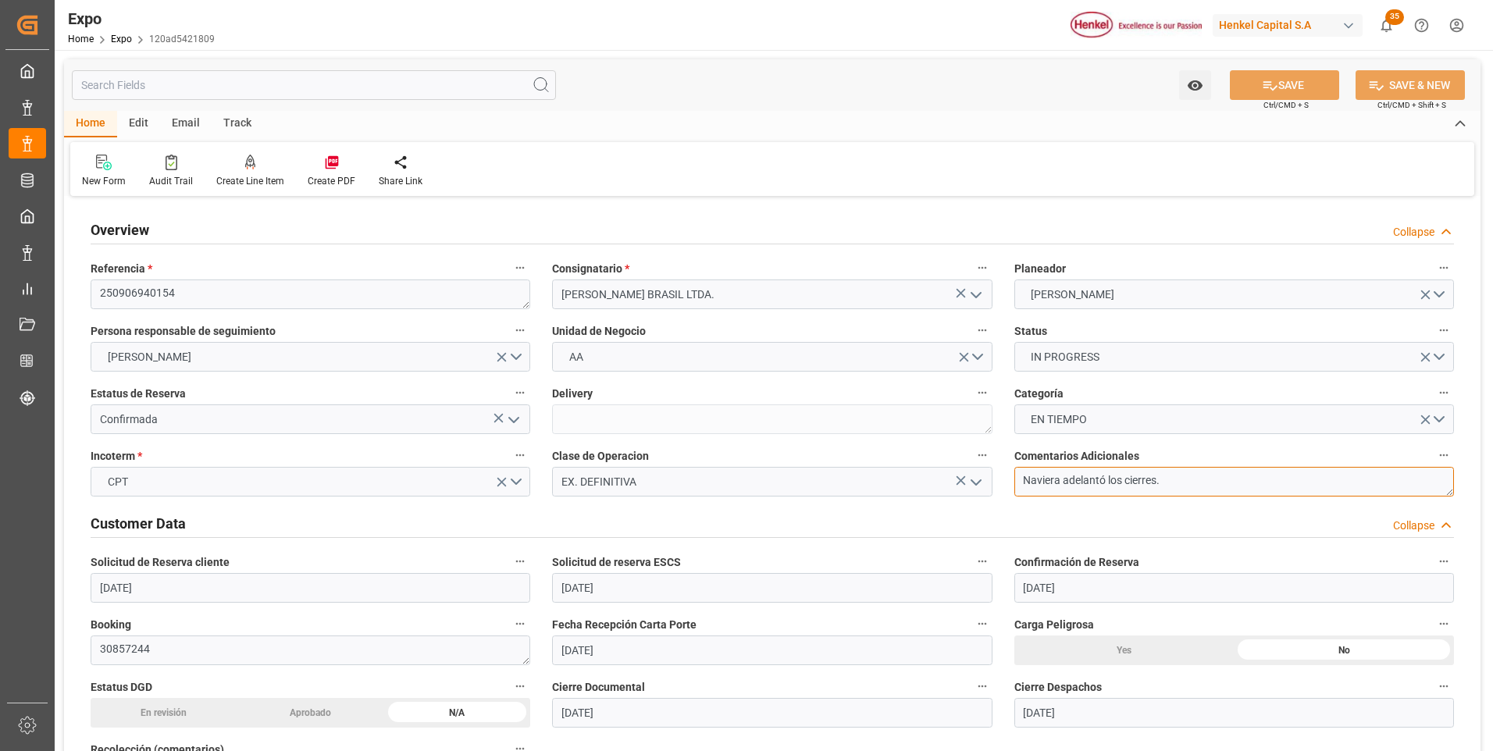
click at [1184, 481] on textarea "Naviera adelantó los cierres." at bounding box center [1234, 482] width 440 height 30
type textarea "Naviera adelantó los cierres. || Roll over por falta de ingreso documental"
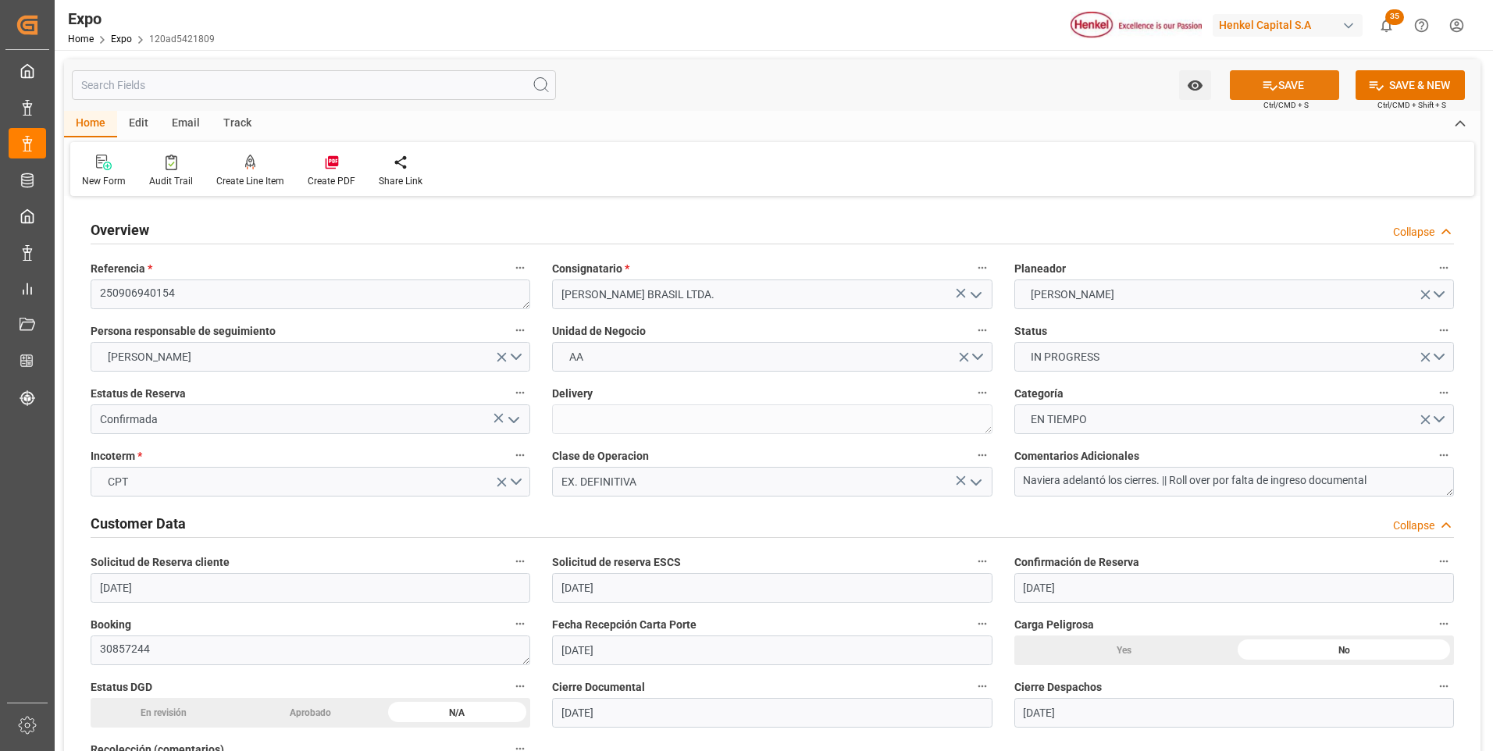
click at [1334, 86] on button "SAVE" at bounding box center [1284, 85] width 109 height 30
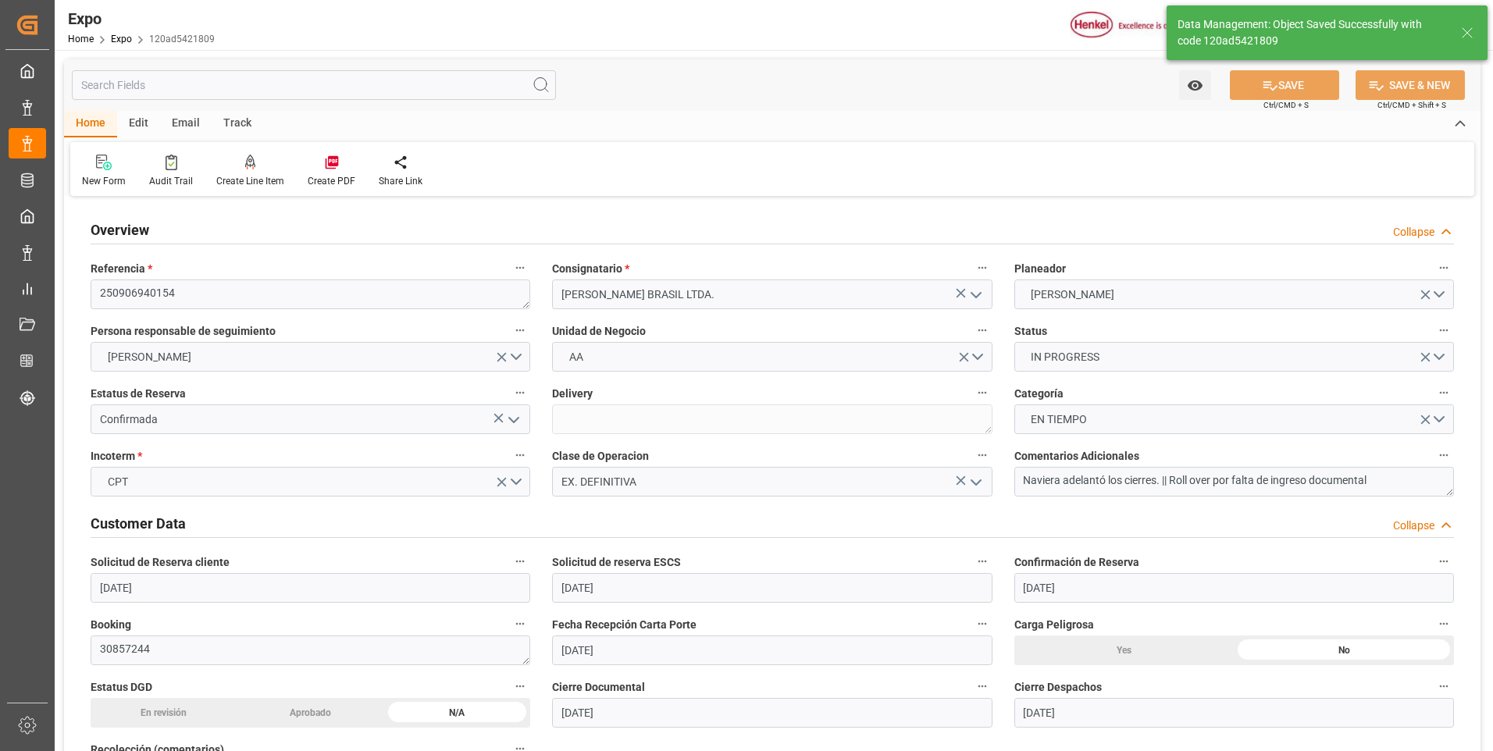
type textarea "[PERSON_NAME]"
type input "[DATE] 16:28"
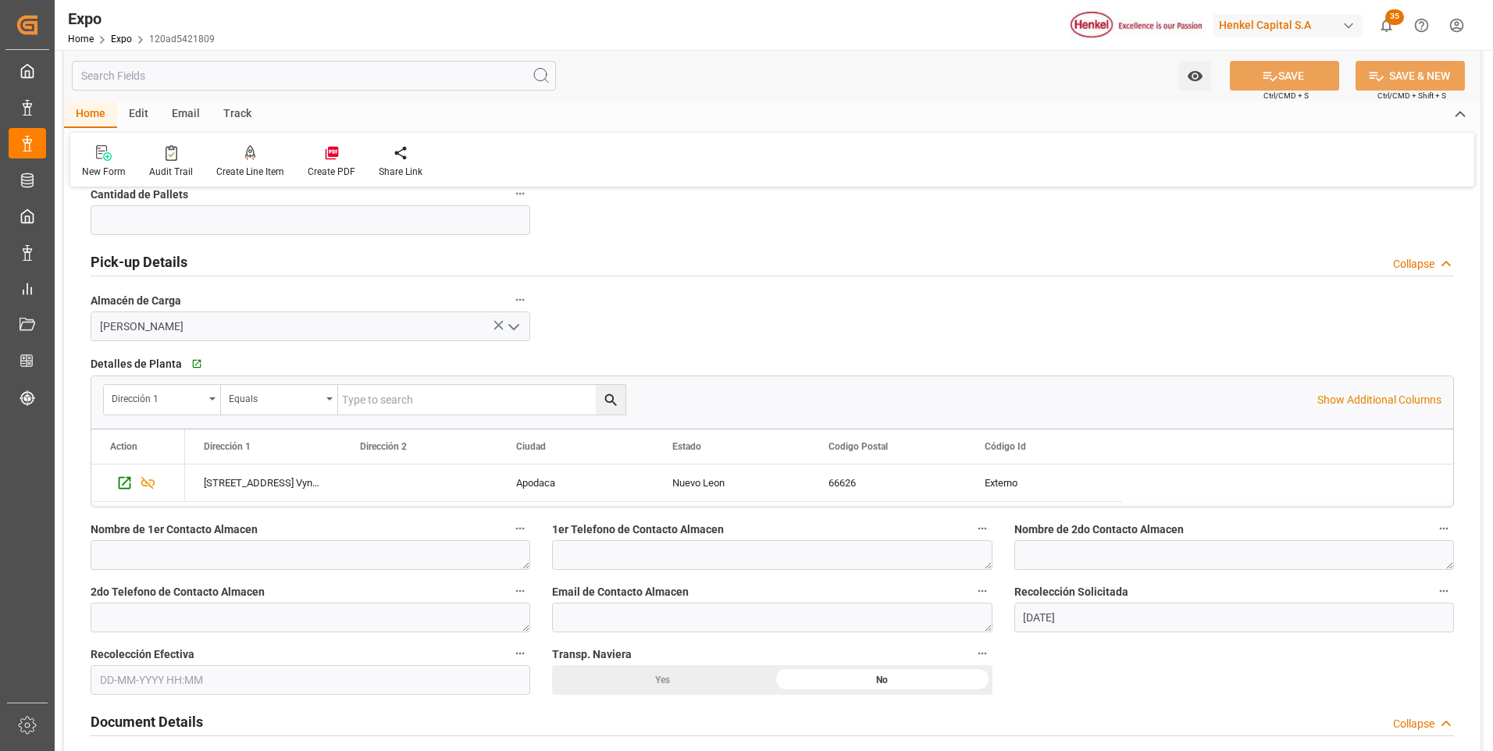
scroll to position [1327, 0]
